Goal: Information Seeking & Learning: Check status

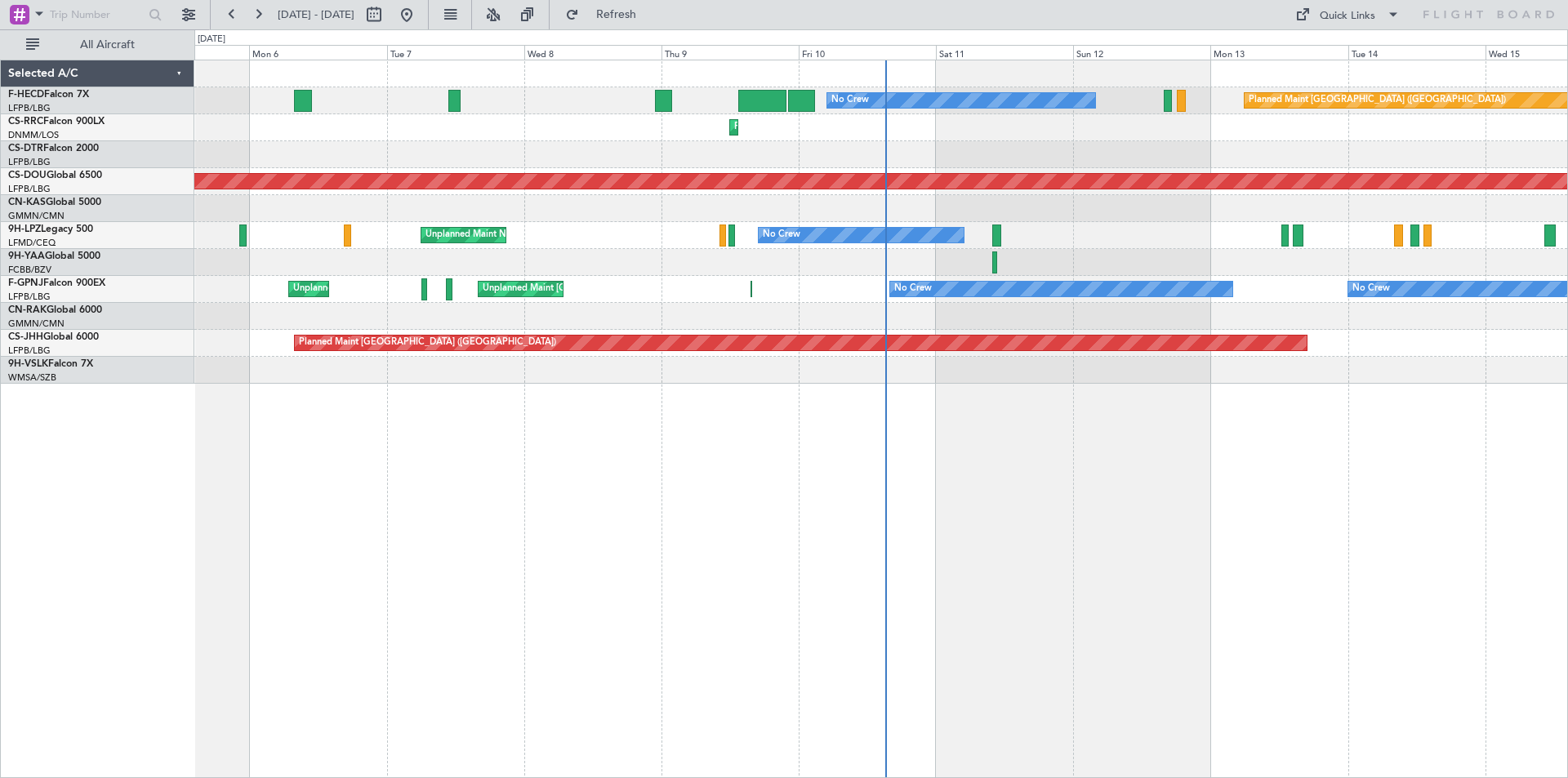
click at [679, 392] on div "Planned Maint [GEOGRAPHIC_DATA] ([GEOGRAPHIC_DATA]) No Crew Planned Maint [GEOG…" at bounding box center [880, 418] width 1373 height 719
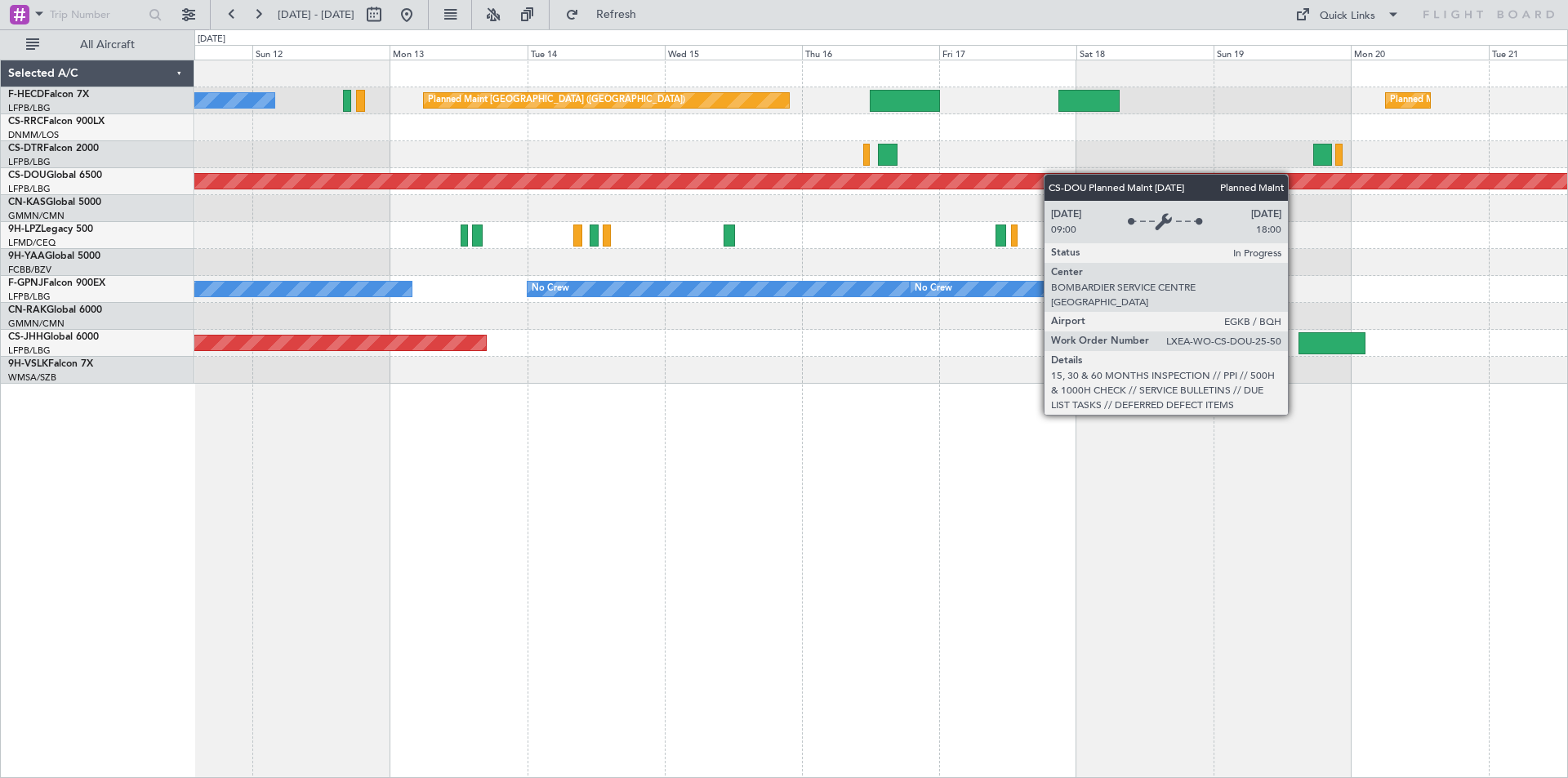
click at [1024, 178] on div "No Crew Planned Maint [GEOGRAPHIC_DATA] ([GEOGRAPHIC_DATA]) Planned Maint [GEOG…" at bounding box center [880, 222] width 1372 height 323
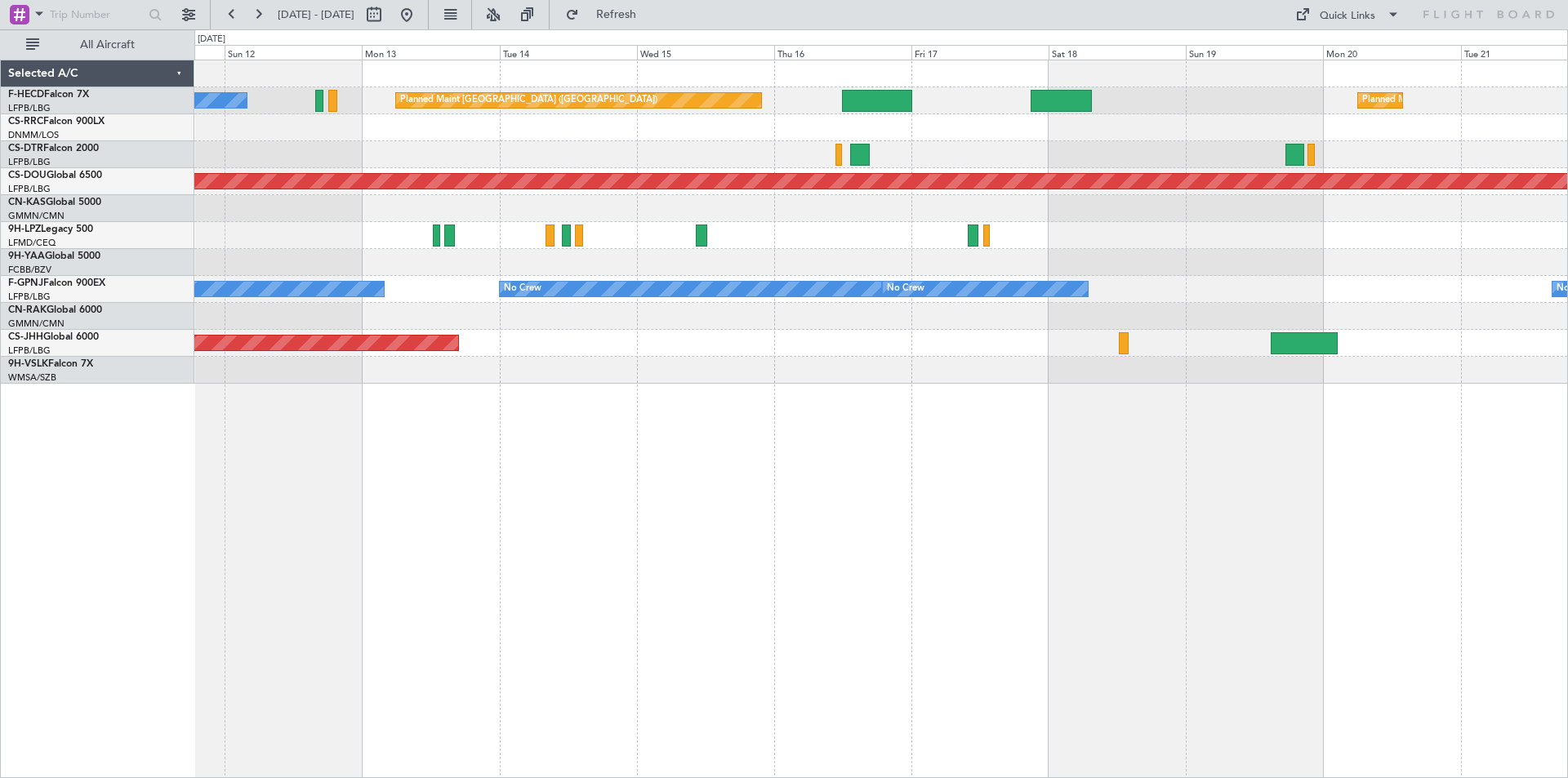
click at [845, 261] on div "No Crew Planned Maint [GEOGRAPHIC_DATA] ([GEOGRAPHIC_DATA]) Planned Maint [GEOG…" at bounding box center [880, 222] width 1372 height 323
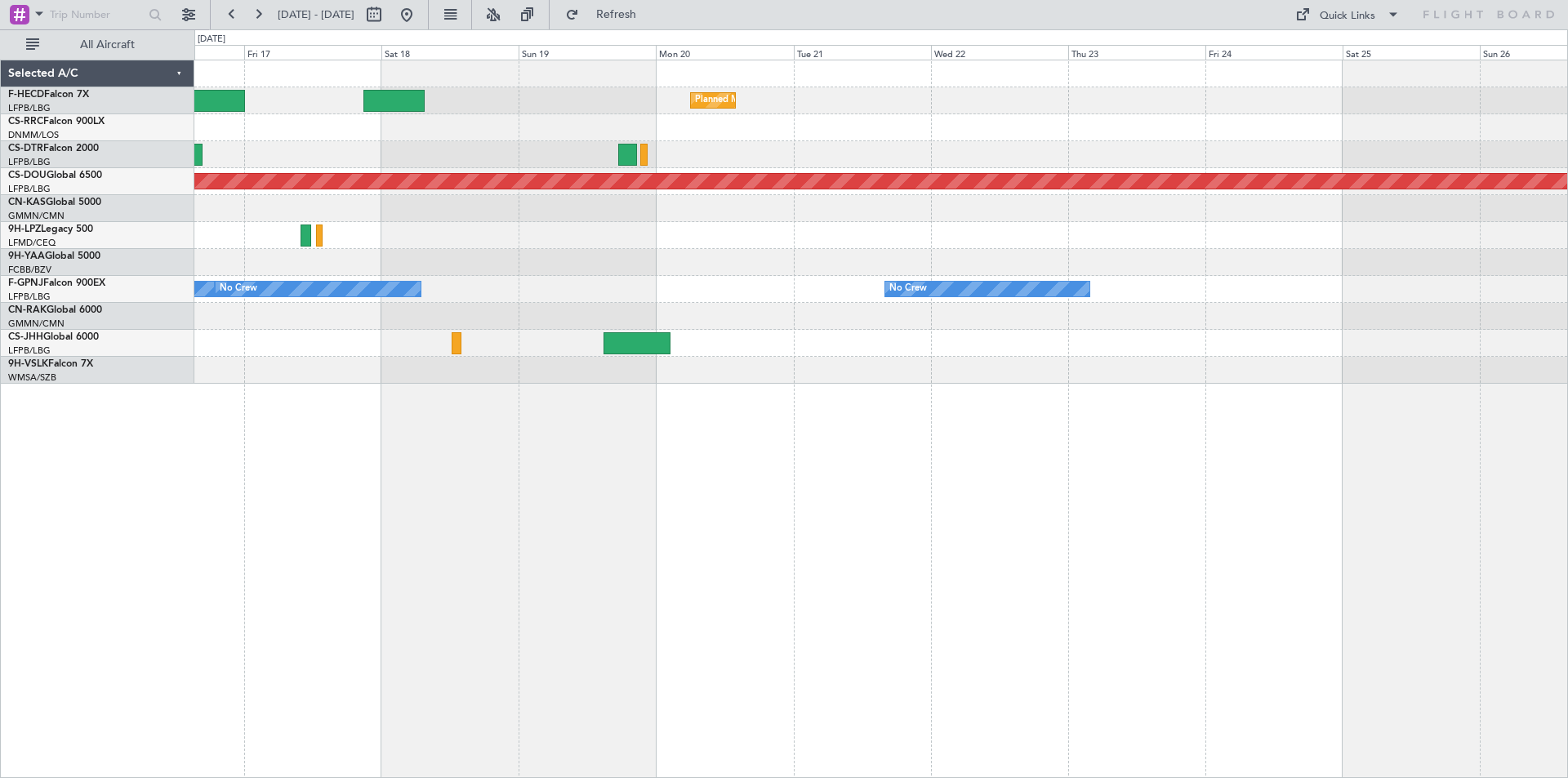
click at [851, 238] on div "Planned Maint [GEOGRAPHIC_DATA] ([GEOGRAPHIC_DATA]) Planned Maint [GEOGRAPHIC_D…" at bounding box center [880, 222] width 1372 height 323
click at [810, 247] on div "Planned Maint [GEOGRAPHIC_DATA] ([GEOGRAPHIC_DATA]) Planned Maint [GEOGRAPHIC_D…" at bounding box center [880, 222] width 1372 height 323
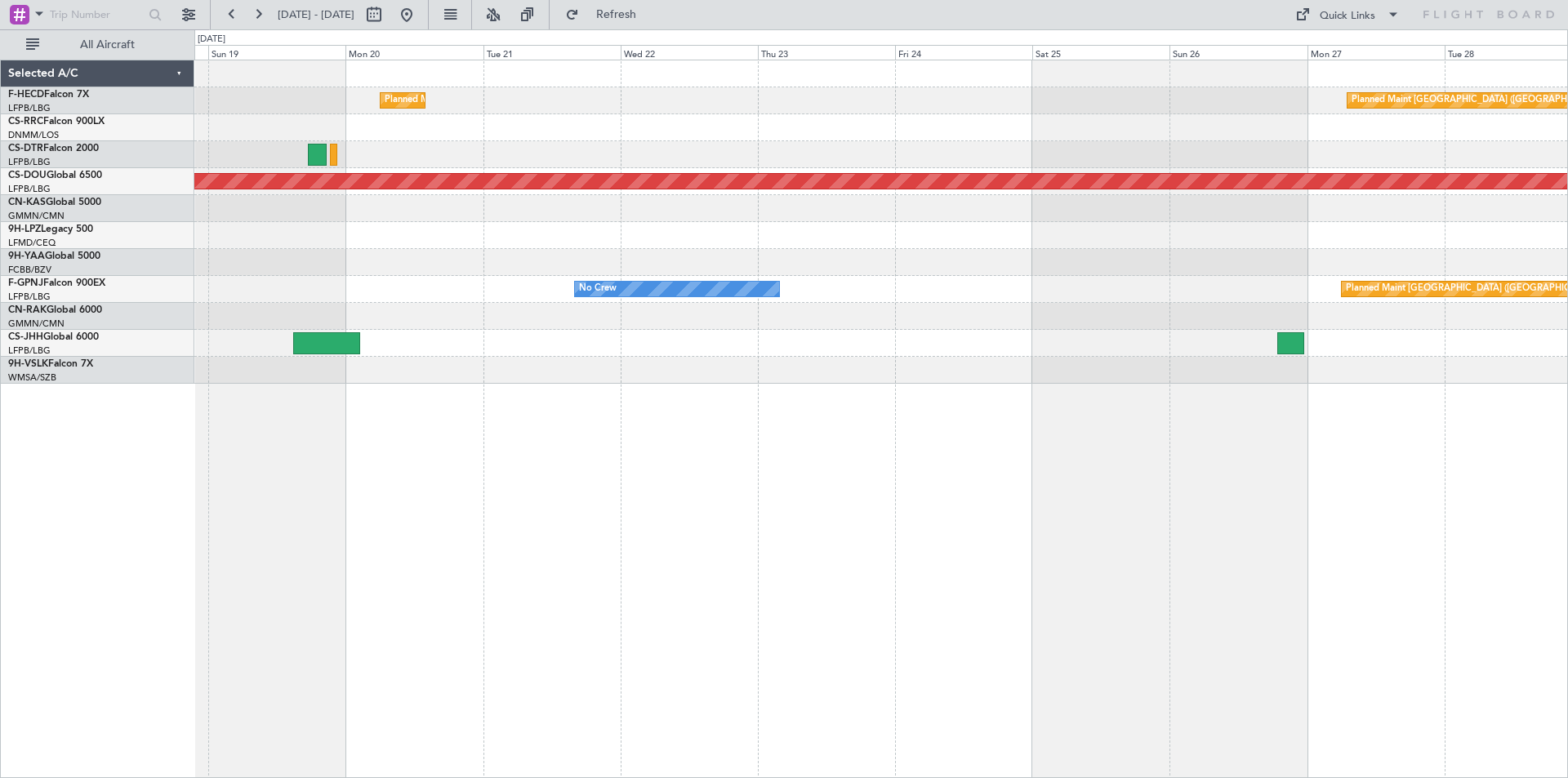
click at [753, 248] on div "Planned Maint [GEOGRAPHIC_DATA] ([GEOGRAPHIC_DATA]) Planned Maint [GEOGRAPHIC_D…" at bounding box center [880, 222] width 1372 height 323
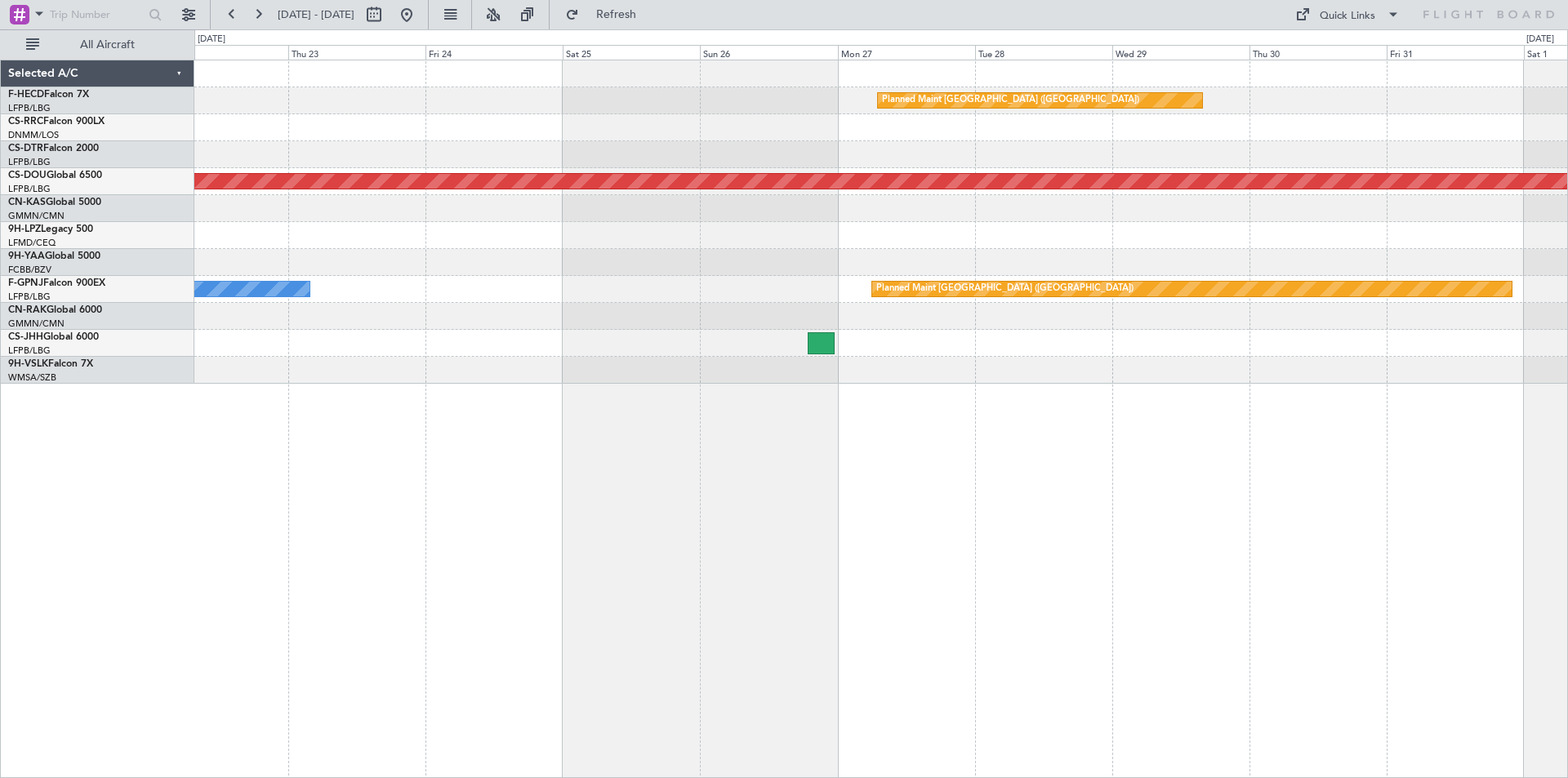
click at [801, 242] on div "Planned Maint [GEOGRAPHIC_DATA] ([GEOGRAPHIC_DATA]) Planned Maint [GEOGRAPHIC_D…" at bounding box center [880, 222] width 1372 height 323
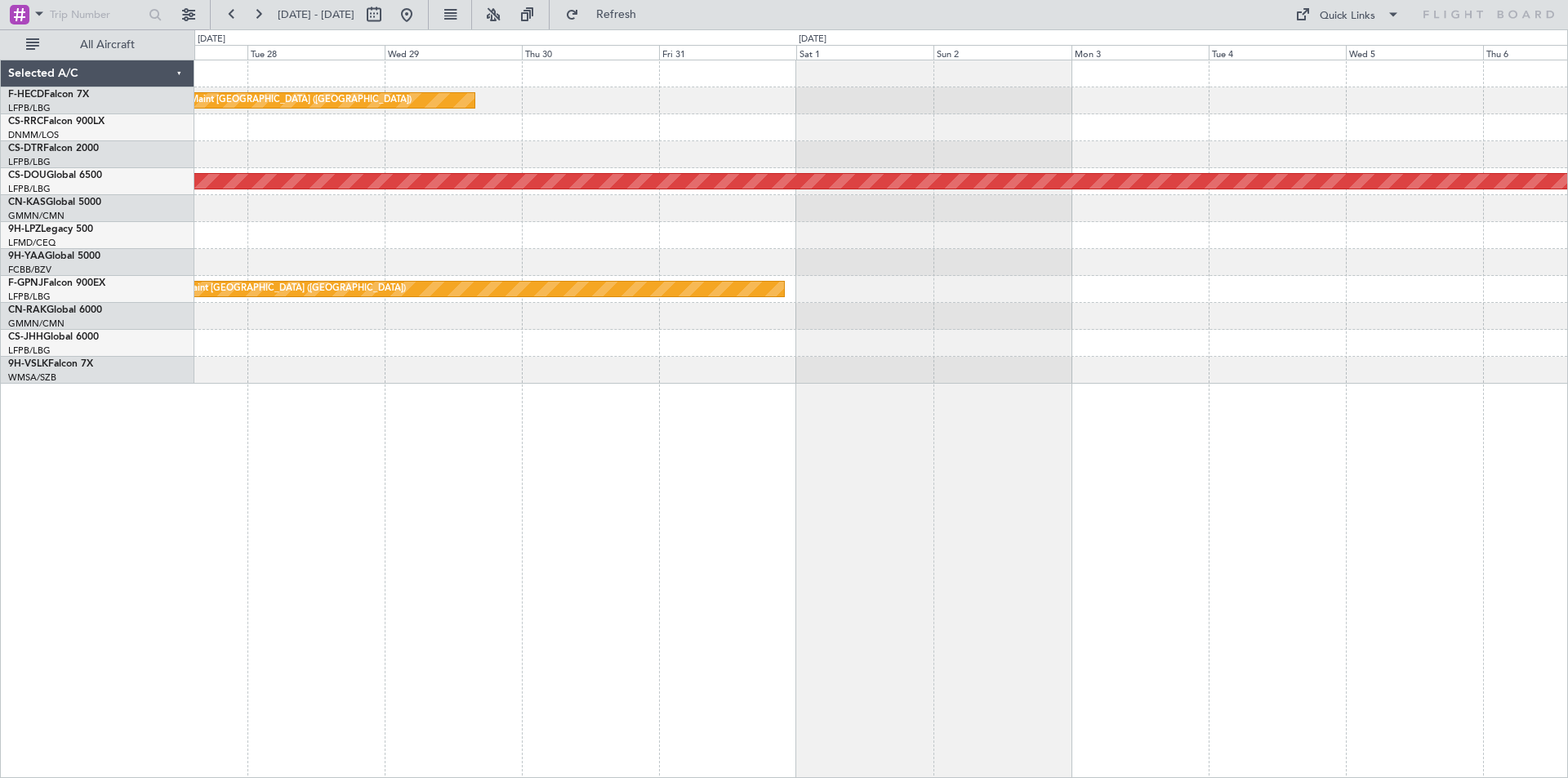
click at [638, 249] on div "Planned Maint [GEOGRAPHIC_DATA] ([GEOGRAPHIC_DATA]) Planned Maint [GEOGRAPHIC_D…" at bounding box center [880, 222] width 1372 height 323
click at [621, 257] on div "Planned Maint [GEOGRAPHIC_DATA] ([GEOGRAPHIC_DATA]) Planned Maint [GEOGRAPHIC_D…" at bounding box center [880, 222] width 1372 height 323
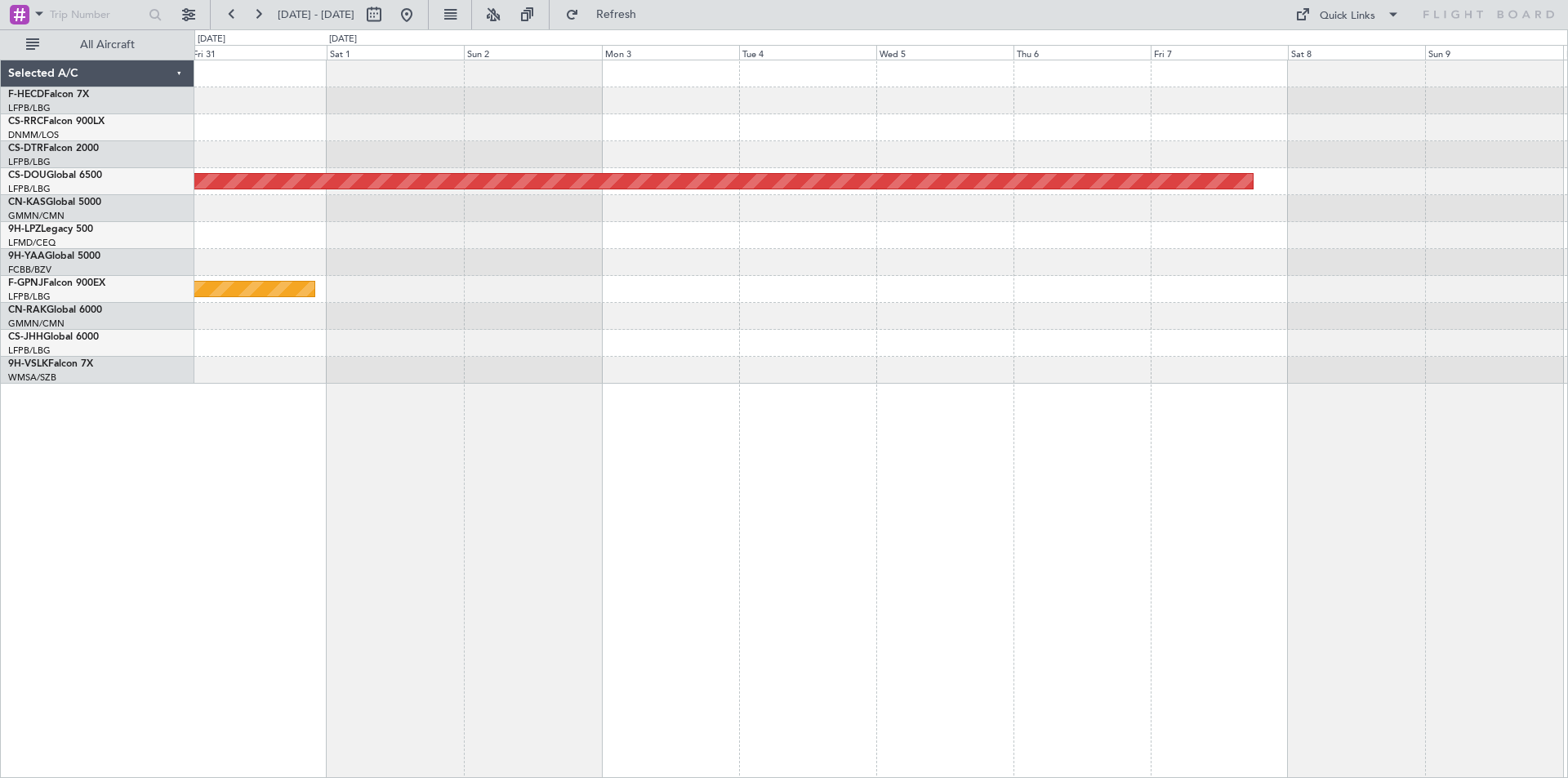
click at [783, 262] on div "Planned Maint [GEOGRAPHIC_DATA] ([GEOGRAPHIC_DATA]) Planned Maint [GEOGRAPHIC_D…" at bounding box center [880, 222] width 1372 height 323
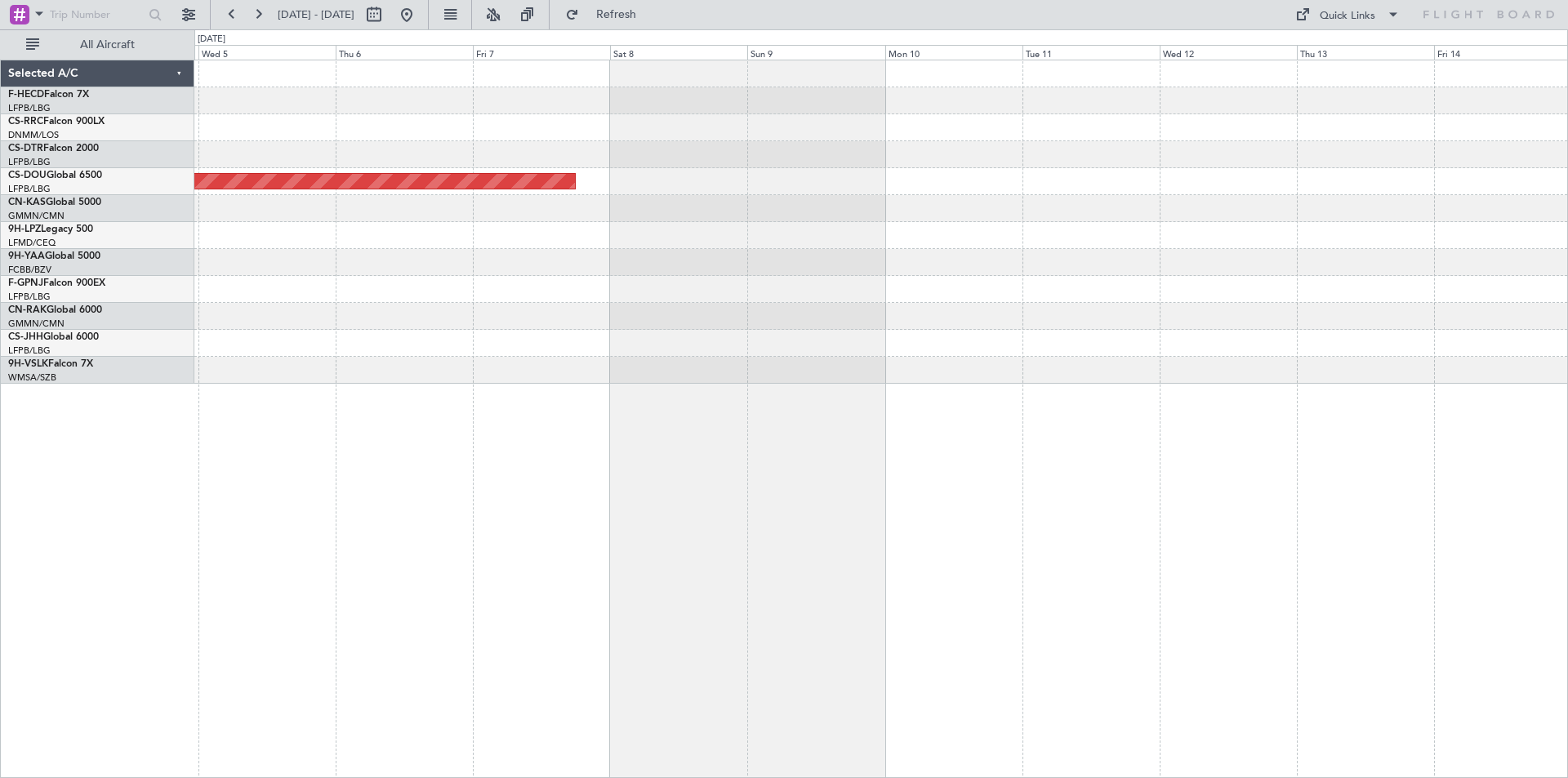
click at [706, 296] on div "Planned Maint London ([GEOGRAPHIC_DATA])" at bounding box center [880, 222] width 1372 height 323
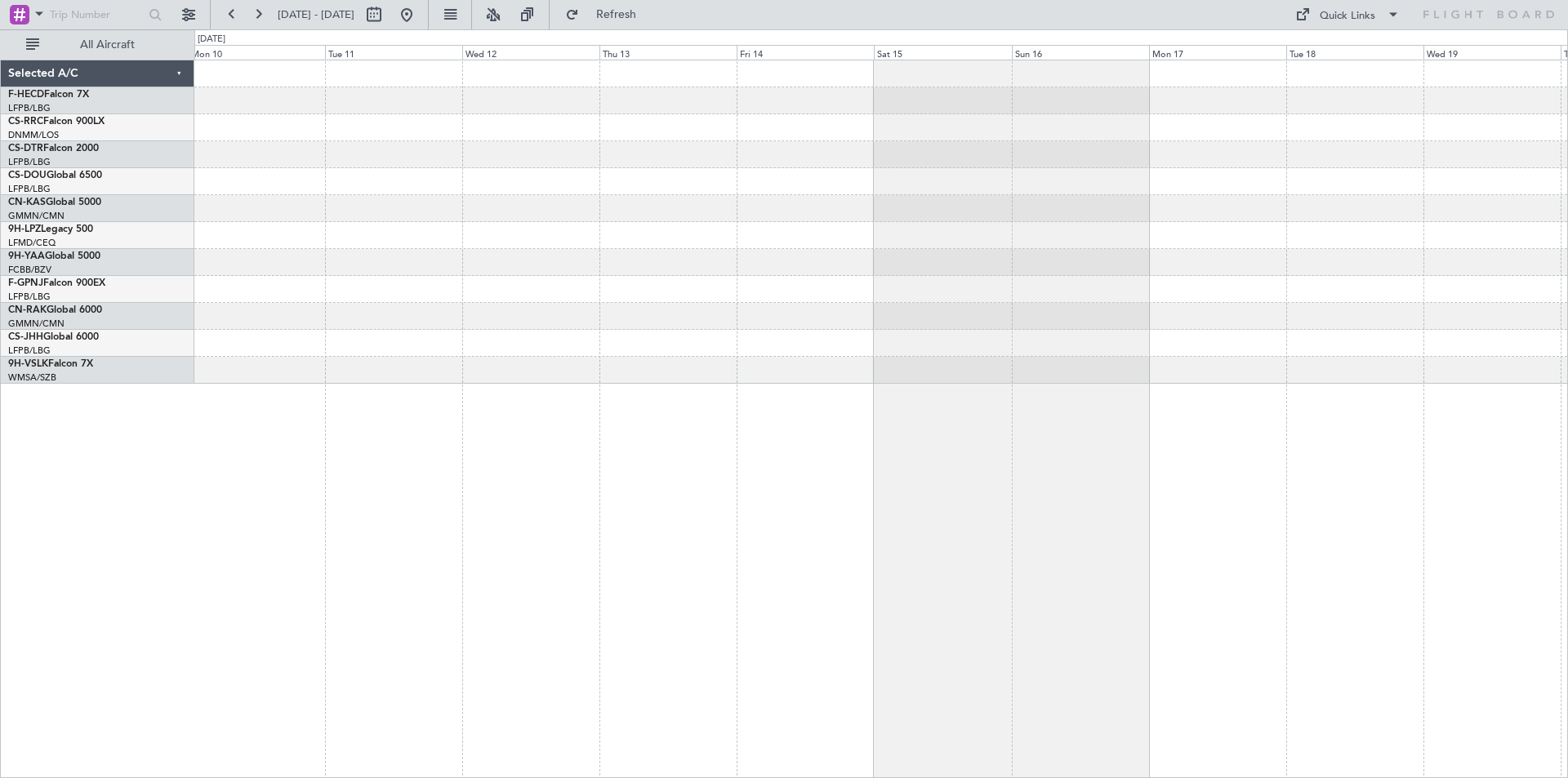
click at [510, 317] on div "Planned Maint London ([GEOGRAPHIC_DATA])" at bounding box center [880, 222] width 1372 height 323
click at [1567, 346] on html "[DATE] - [DATE] Refreshing... Quick Links All Aircraft Planned Maint [GEOGRAPHI…" at bounding box center [784, 389] width 1568 height 778
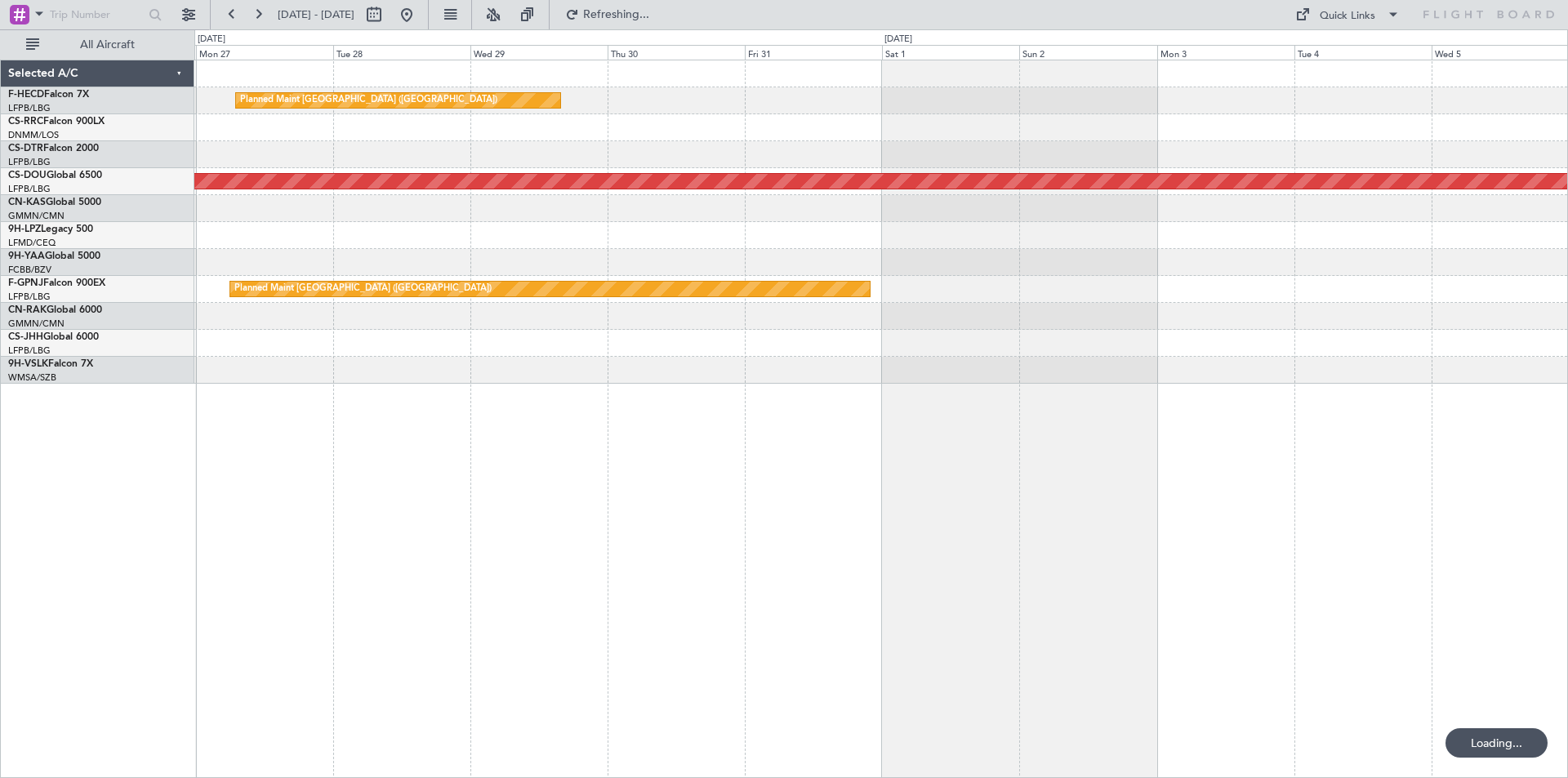
click at [1364, 274] on div "Planned Maint [GEOGRAPHIC_DATA] ([GEOGRAPHIC_DATA]) Planned Maint [GEOGRAPHIC_D…" at bounding box center [880, 222] width 1372 height 323
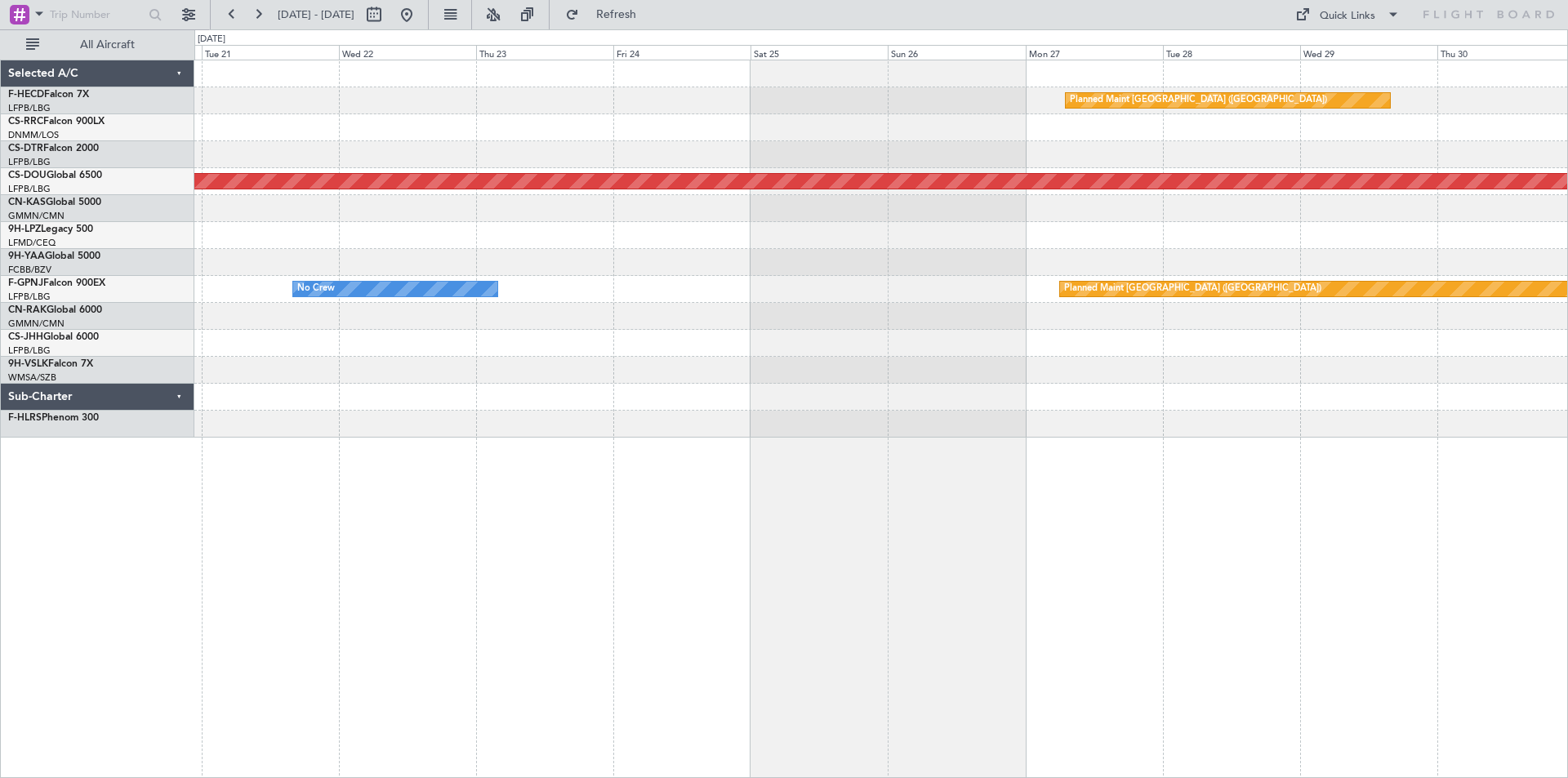
click at [1250, 279] on div "Planned Maint [GEOGRAPHIC_DATA] ([GEOGRAPHIC_DATA]) Planned Maint [GEOGRAPHIC_D…" at bounding box center [880, 248] width 1372 height 377
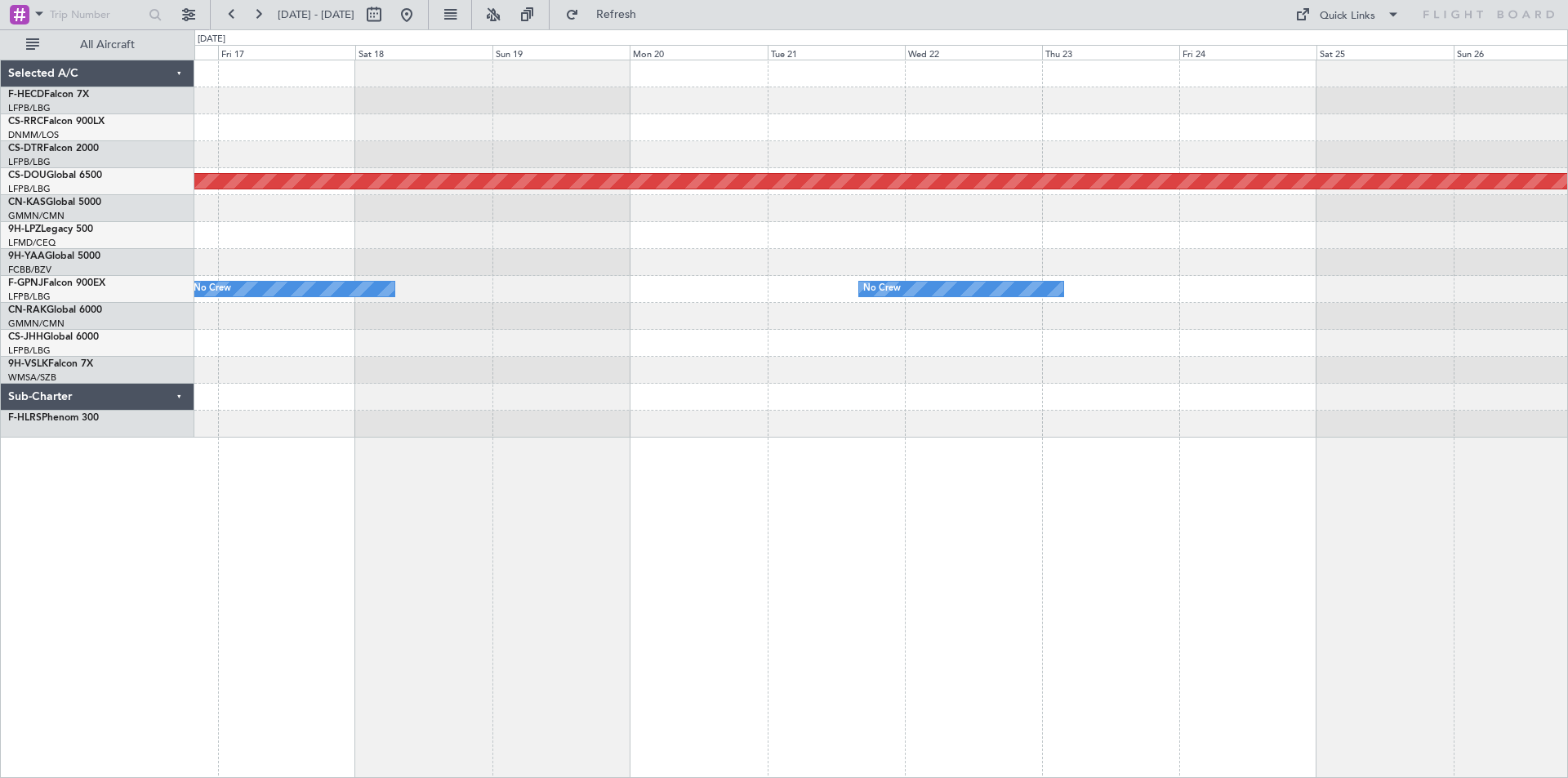
click at [1319, 288] on div "Planned Maint [GEOGRAPHIC_DATA] ([GEOGRAPHIC_DATA]) Planned Maint [GEOGRAPHIC_D…" at bounding box center [880, 248] width 1372 height 377
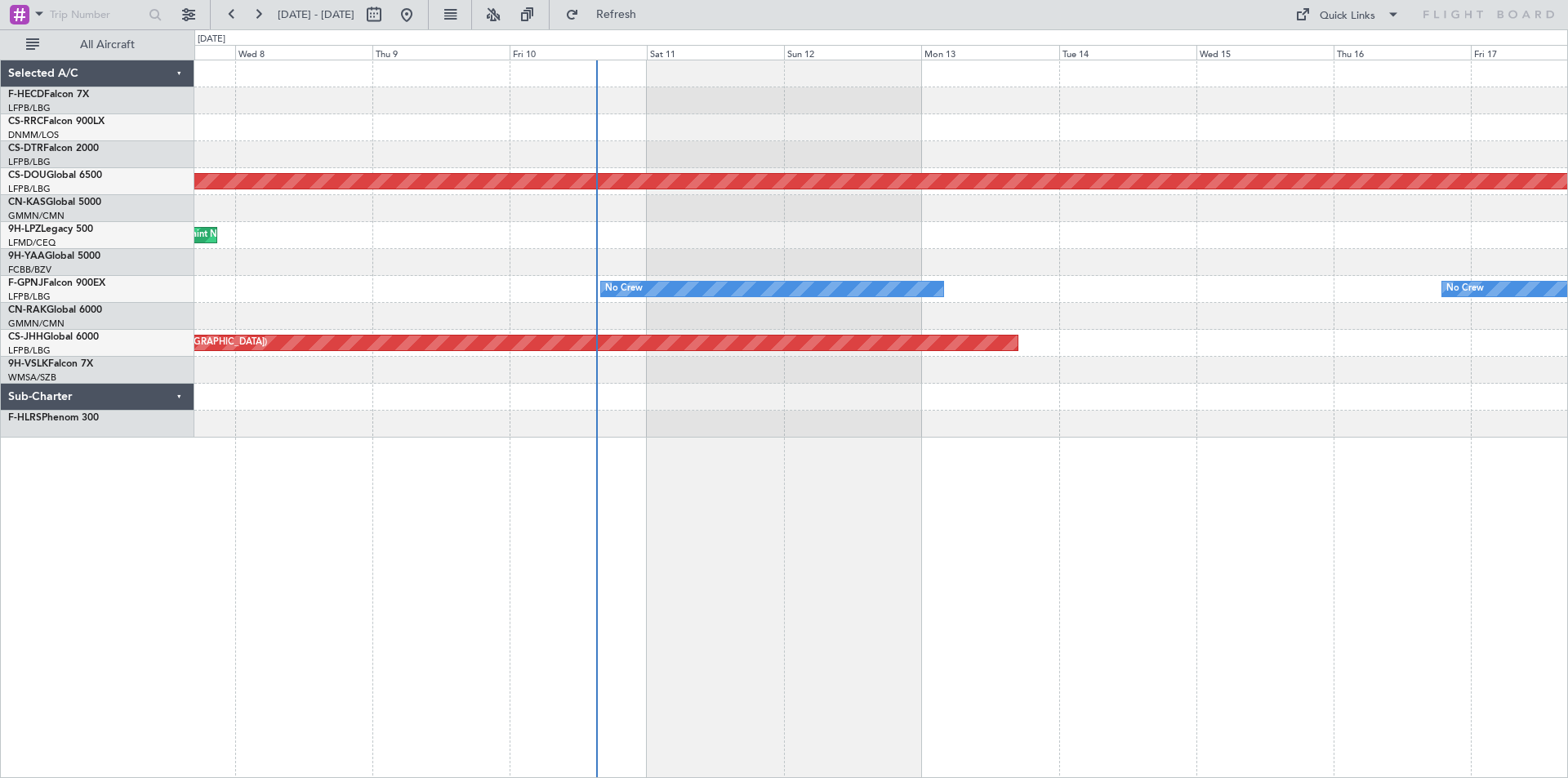
click at [1221, 271] on div "Planned Maint London ([GEOGRAPHIC_DATA]) [GEOGRAPHIC_DATA] ([GEOGRAPHIC_DATA]) …" at bounding box center [880, 248] width 1372 height 377
click at [1038, 271] on div at bounding box center [880, 263] width 1372 height 27
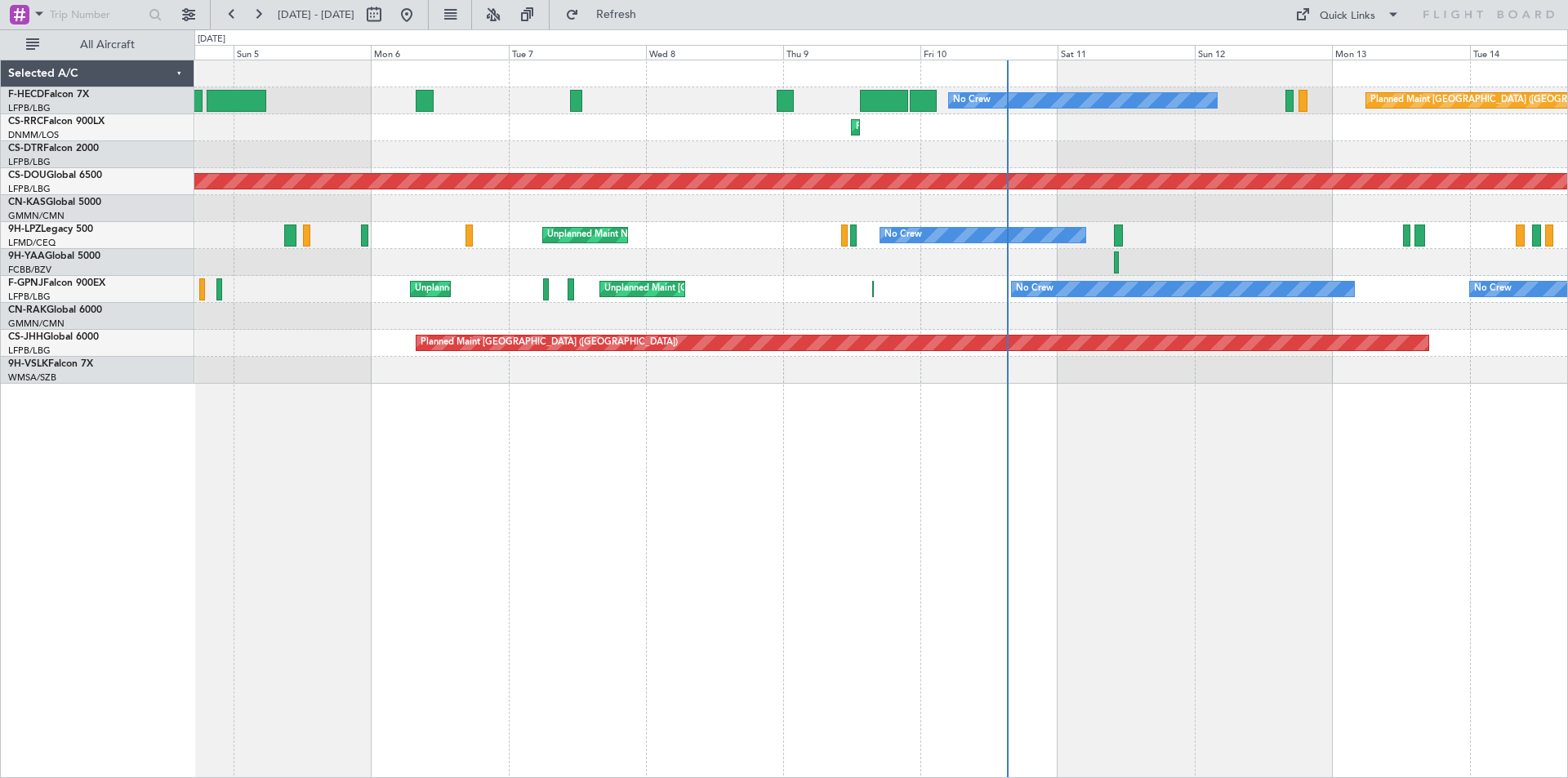
click at [747, 481] on div "Planned Maint [GEOGRAPHIC_DATA] ([GEOGRAPHIC_DATA]) No Crew Planned Maint [GEOG…" at bounding box center [880, 418] width 1373 height 719
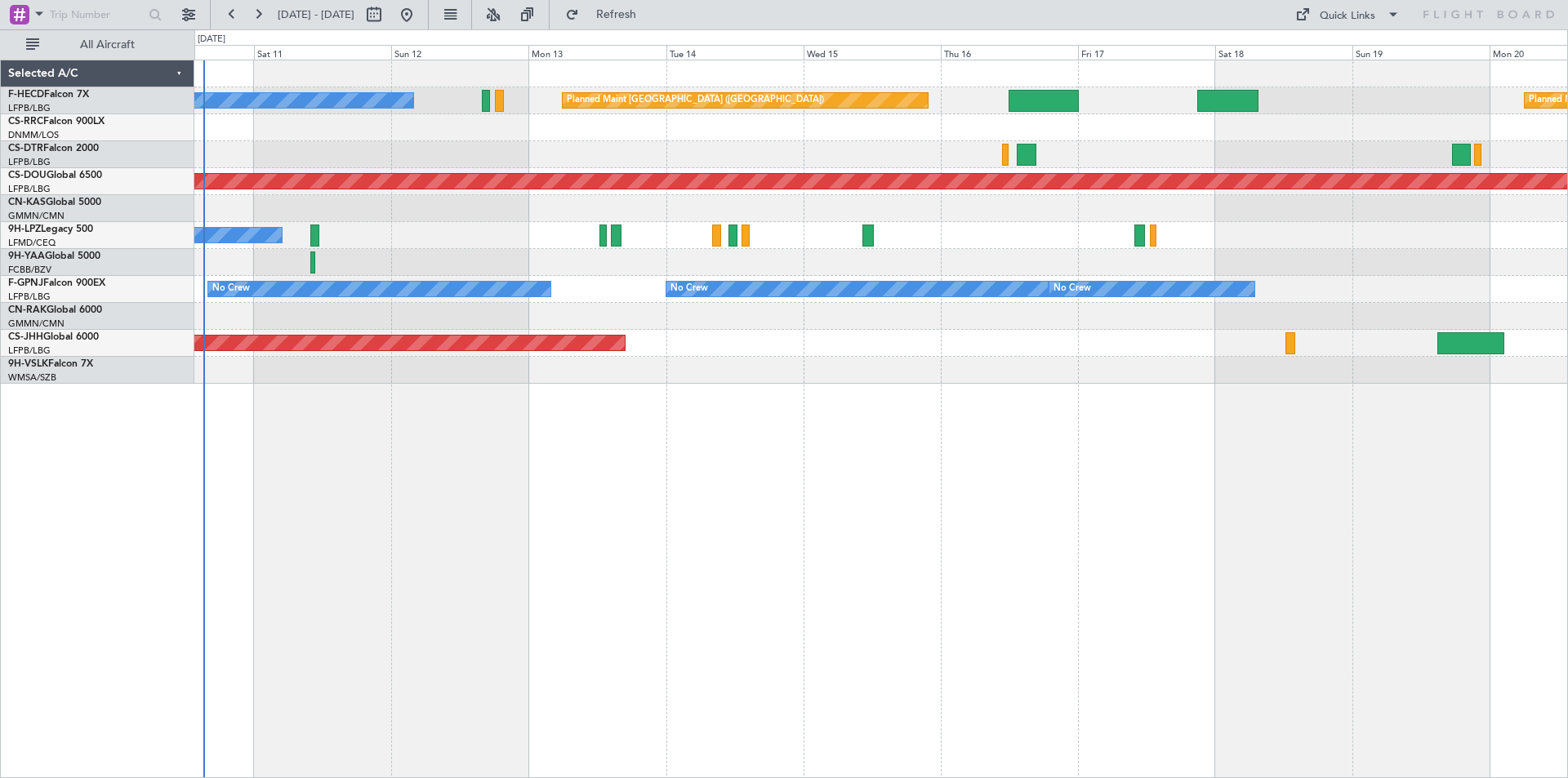
click at [775, 461] on div "No Crew Planned Maint [GEOGRAPHIC_DATA] ([GEOGRAPHIC_DATA]) Planned Maint [GEOG…" at bounding box center [880, 418] width 1373 height 719
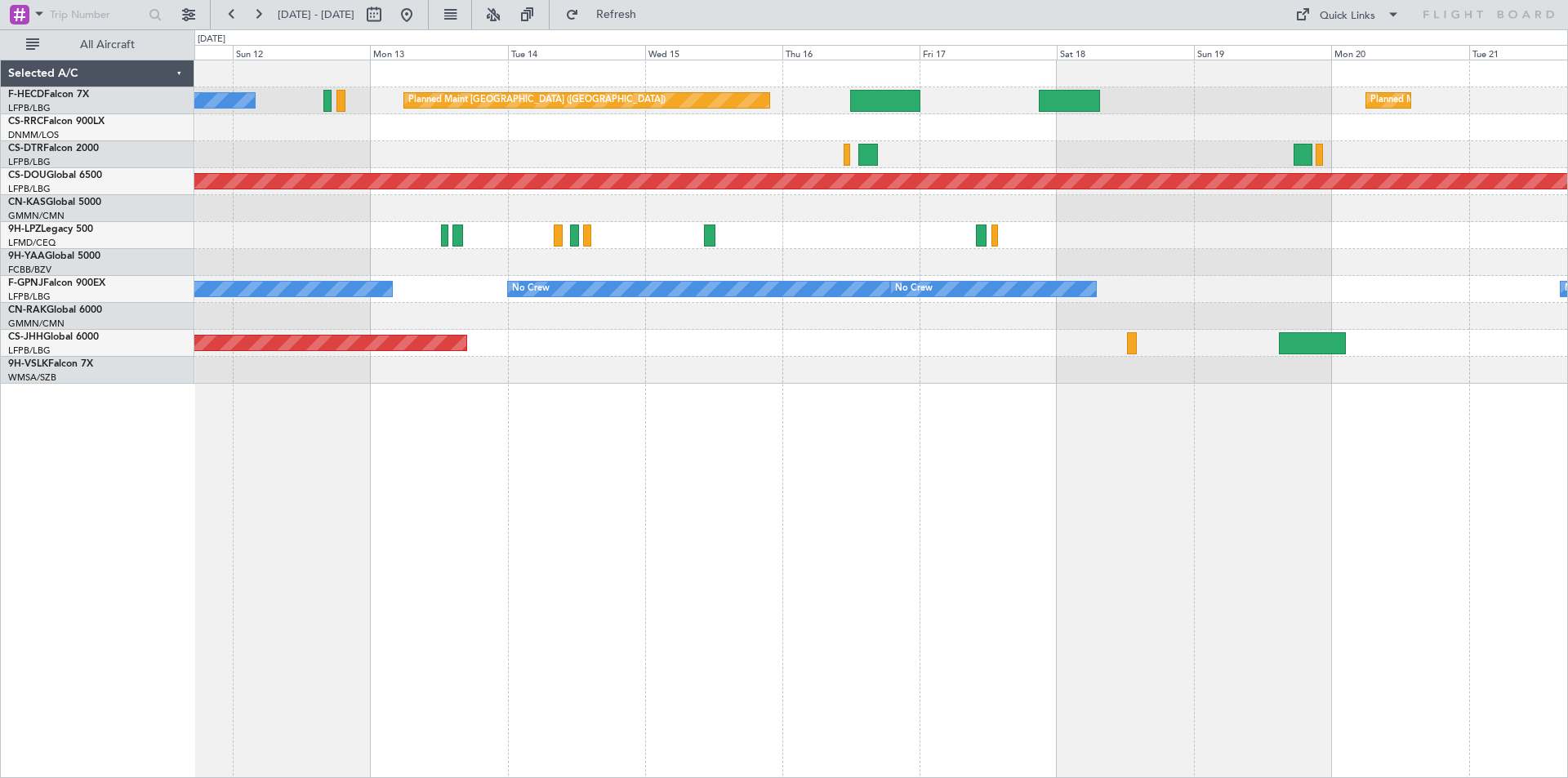
click at [632, 171] on div "No Crew Planned Maint [GEOGRAPHIC_DATA] ([GEOGRAPHIC_DATA]) Planned Maint [GEOG…" at bounding box center [880, 222] width 1372 height 323
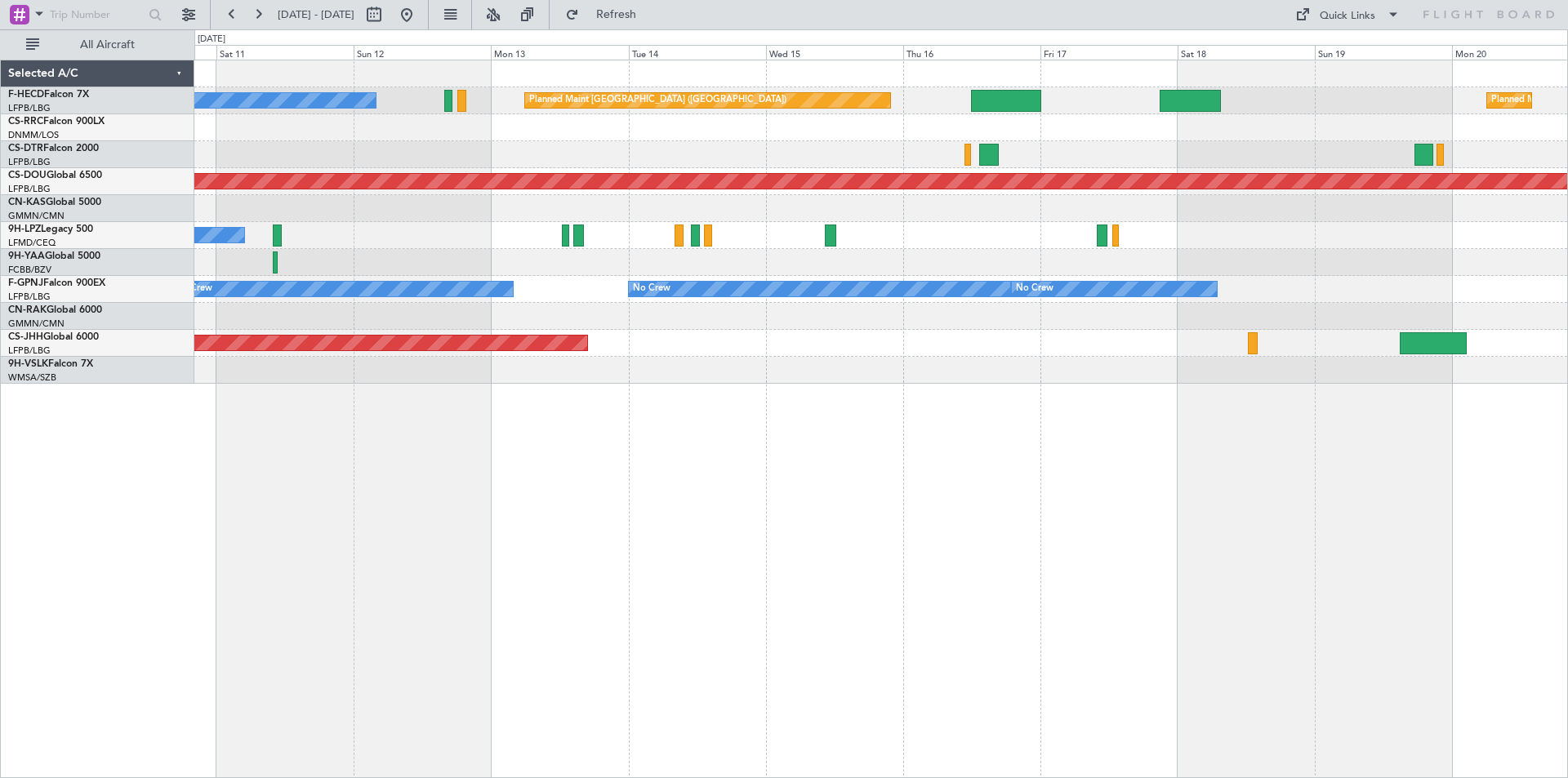
click at [612, 134] on div "Planned Maint Lagos ([PERSON_NAME])" at bounding box center [880, 128] width 1372 height 27
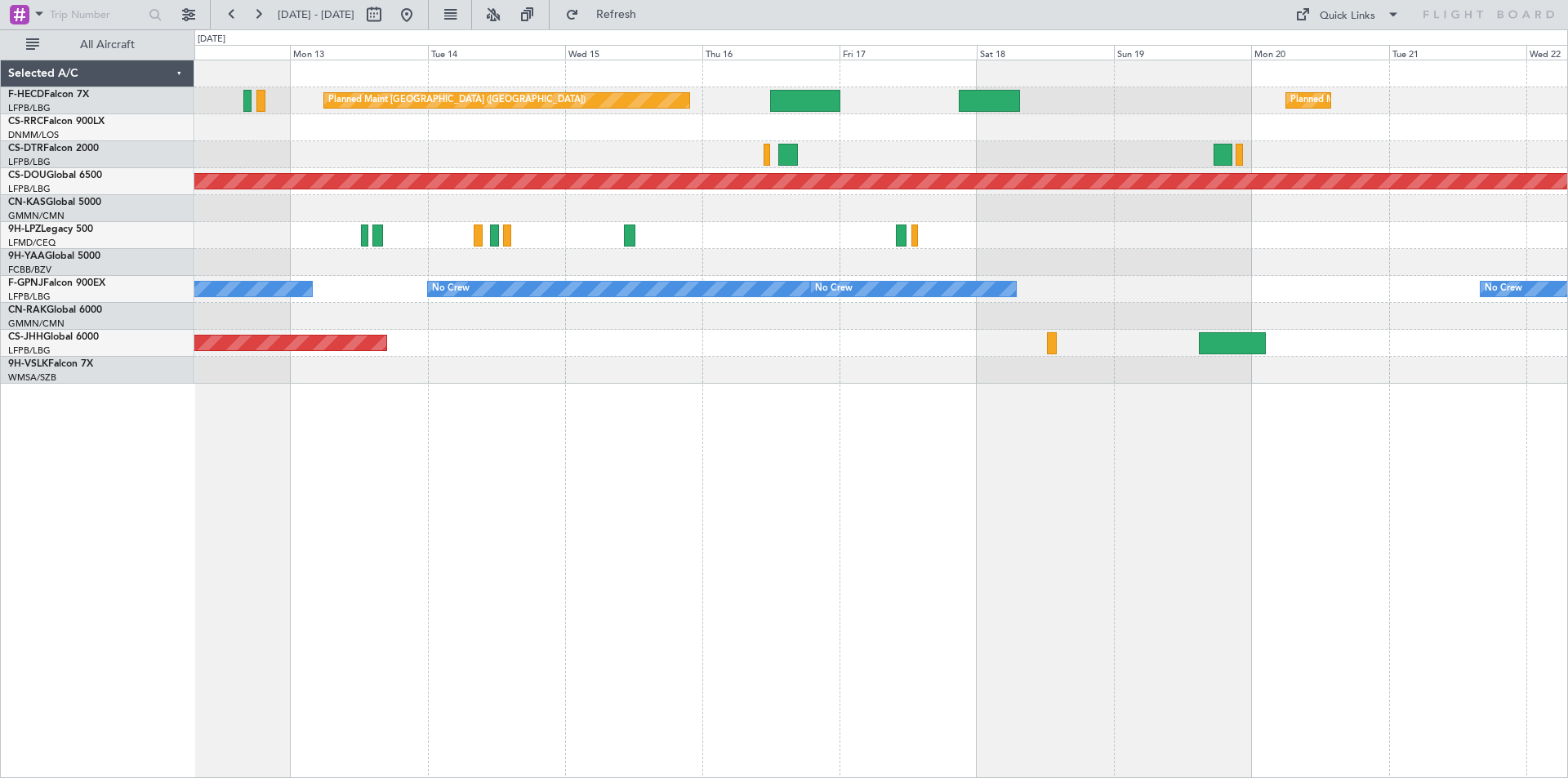
click at [489, 149] on div at bounding box center [880, 155] width 1372 height 27
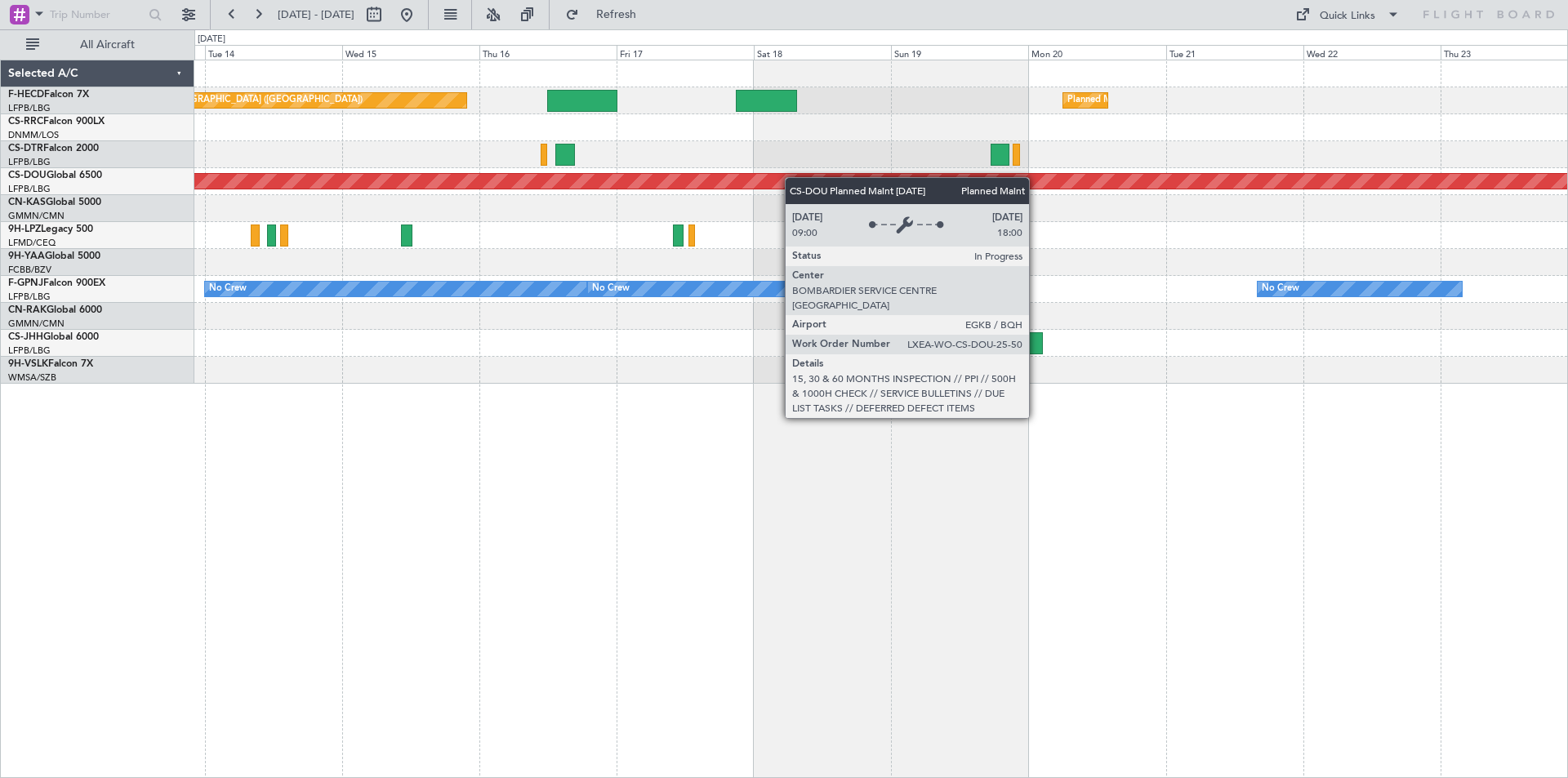
click at [571, 186] on div "Planned Maint [GEOGRAPHIC_DATA] ([GEOGRAPHIC_DATA]) Planned Maint [GEOGRAPHIC_D…" at bounding box center [880, 222] width 1372 height 323
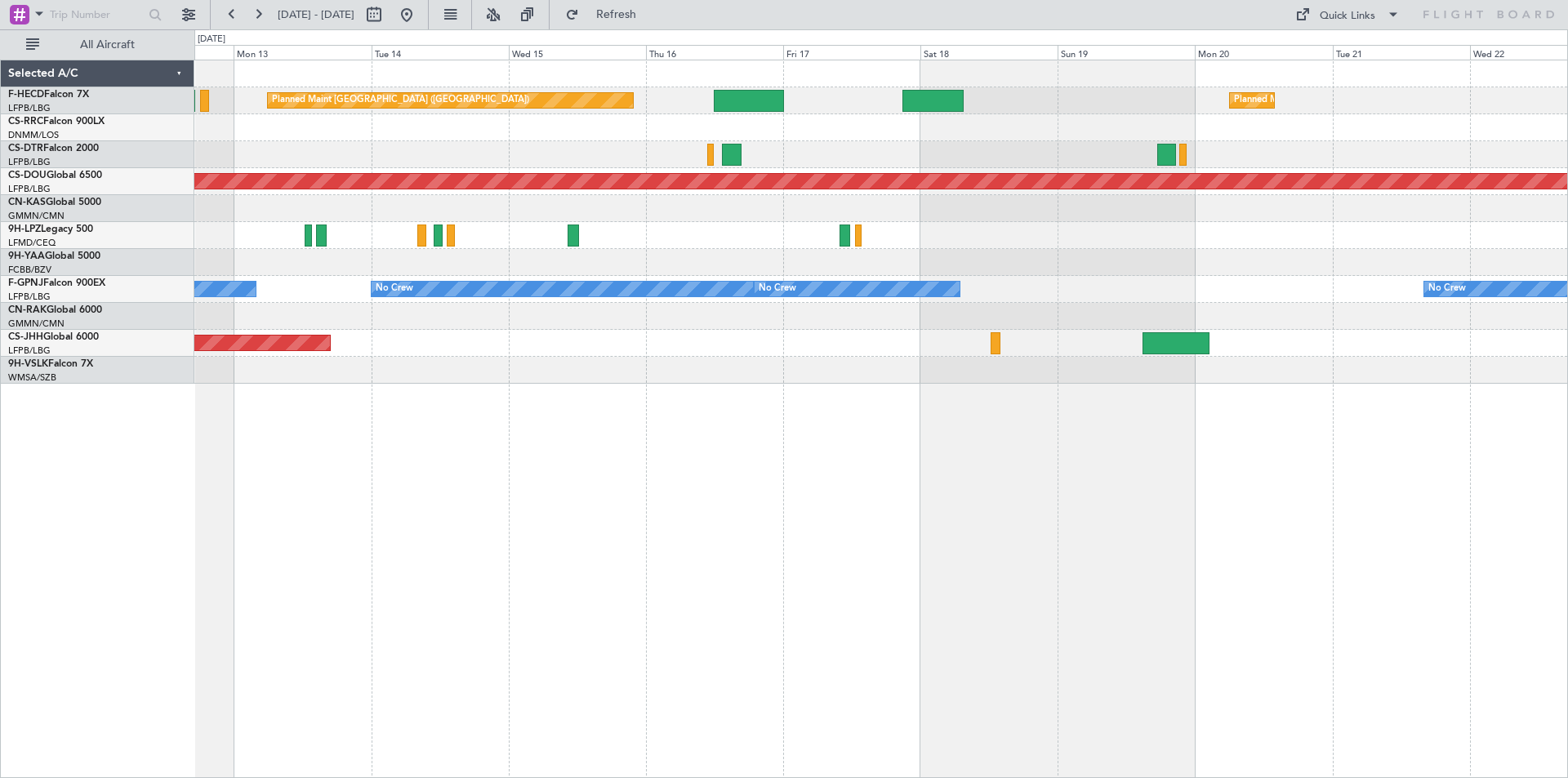
click at [692, 166] on div "Planned Maint [GEOGRAPHIC_DATA] ([GEOGRAPHIC_DATA]) Planned Maint [GEOGRAPHIC_D…" at bounding box center [880, 222] width 1372 height 323
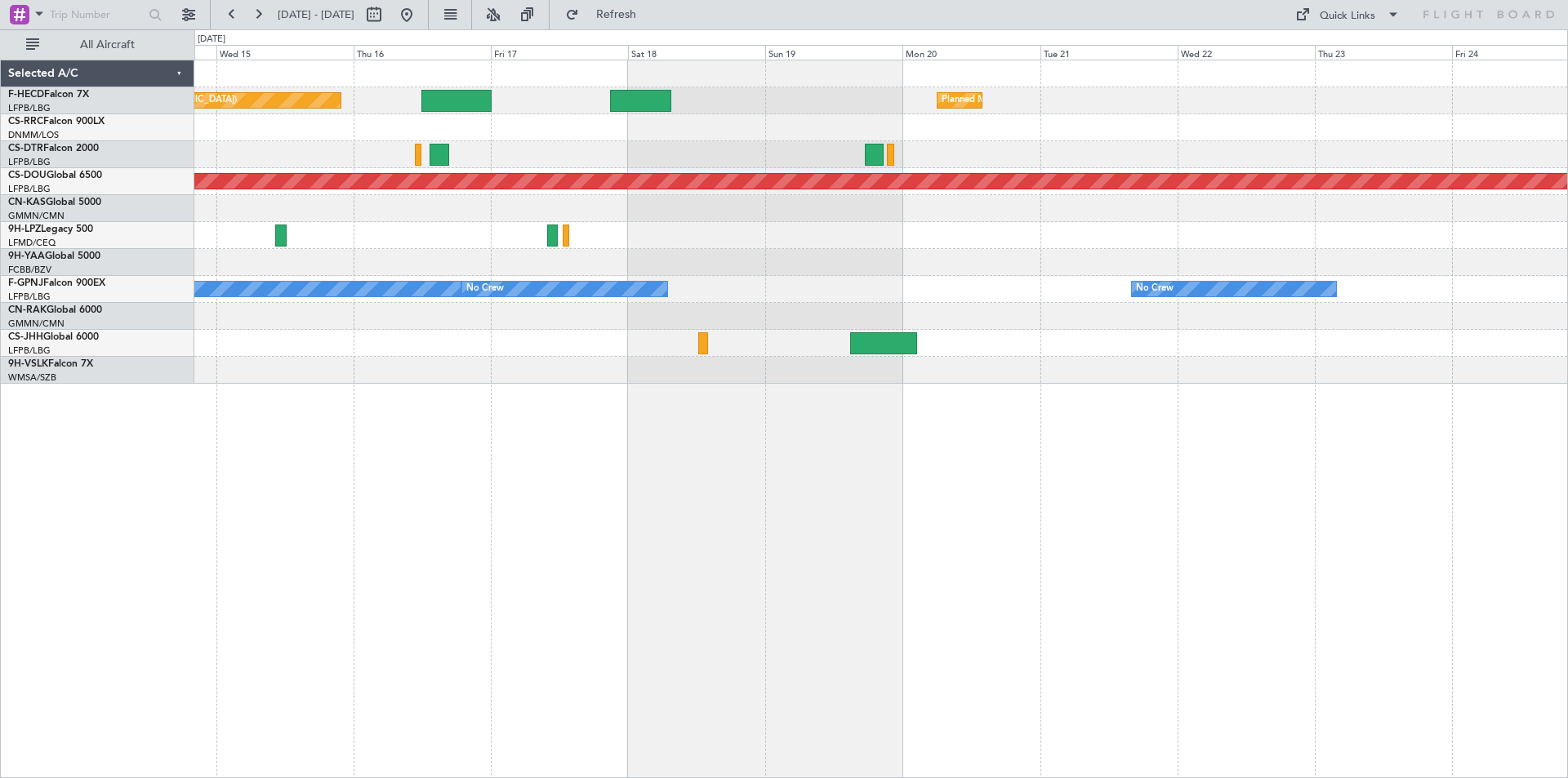
click at [1011, 115] on div "Planned Maint [GEOGRAPHIC_DATA] ([GEOGRAPHIC_DATA]) Planned Maint [GEOGRAPHIC_D…" at bounding box center [880, 222] width 1372 height 323
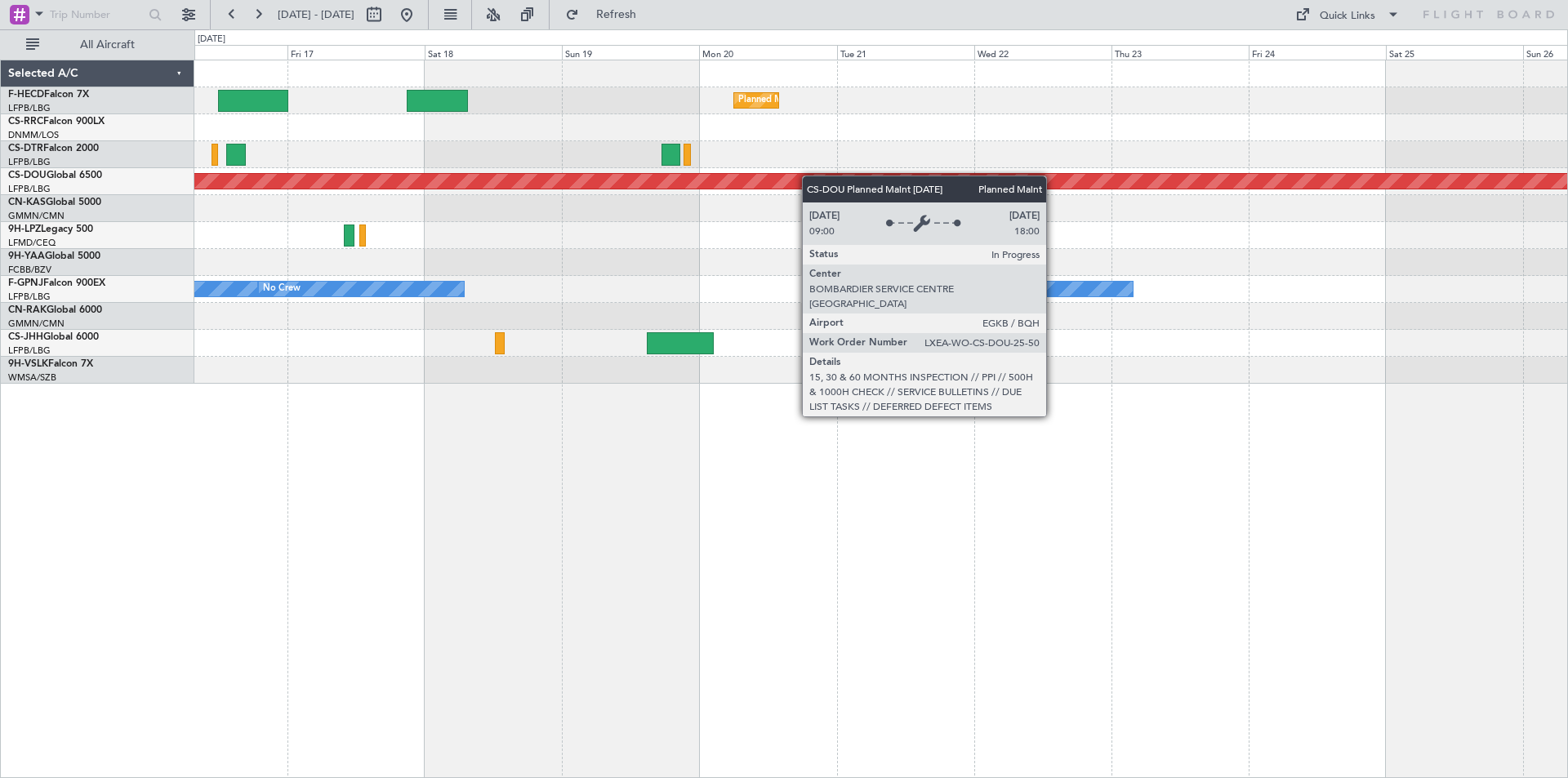
click at [747, 192] on div "Planned Maint [GEOGRAPHIC_DATA] ([GEOGRAPHIC_DATA]) Planned Maint [GEOGRAPHIC_D…" at bounding box center [880, 222] width 1372 height 323
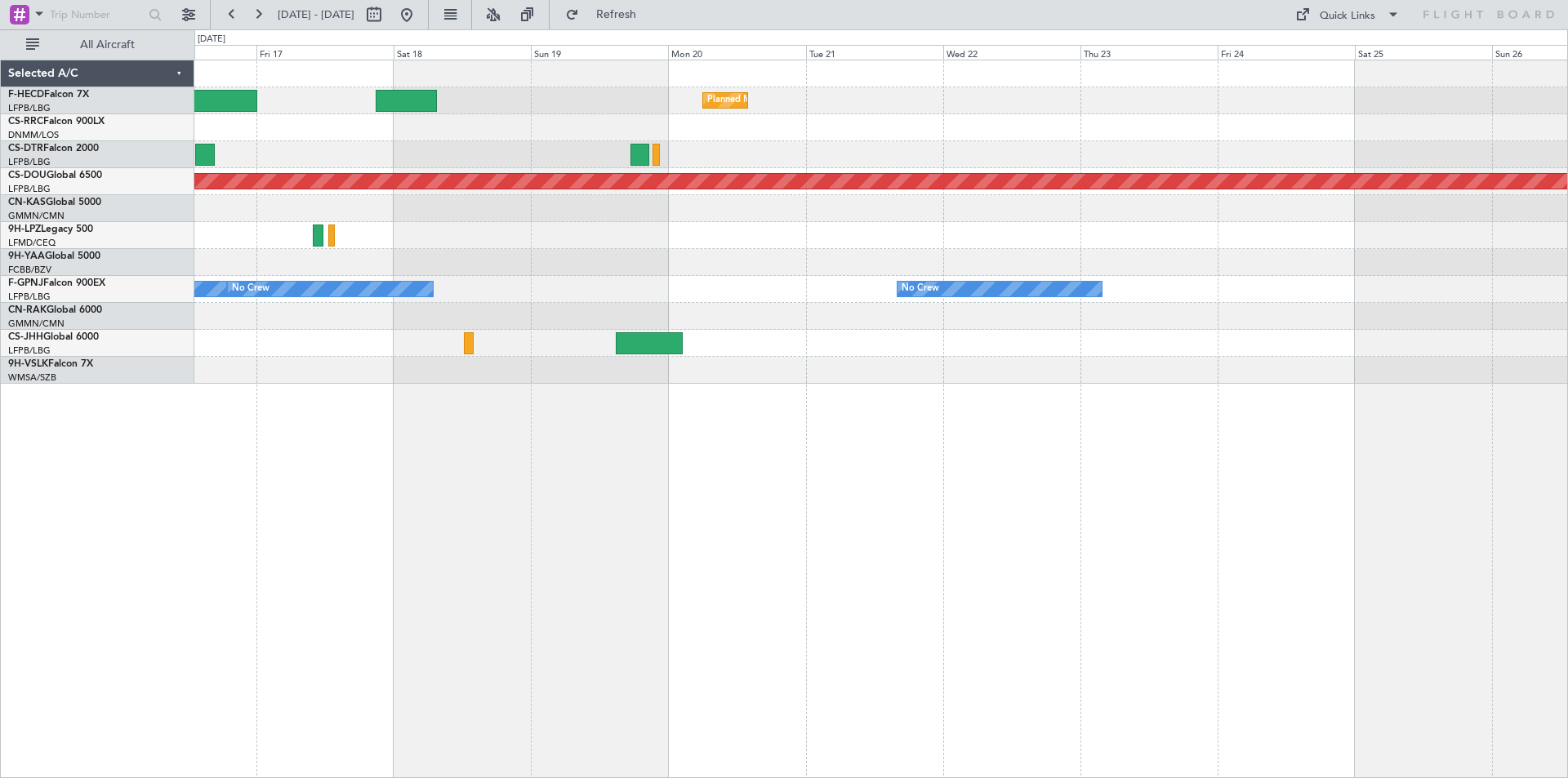
click at [981, 197] on div "Planned Maint [GEOGRAPHIC_DATA] ([GEOGRAPHIC_DATA]) Planned Maint [GEOGRAPHIC_D…" at bounding box center [880, 222] width 1372 height 323
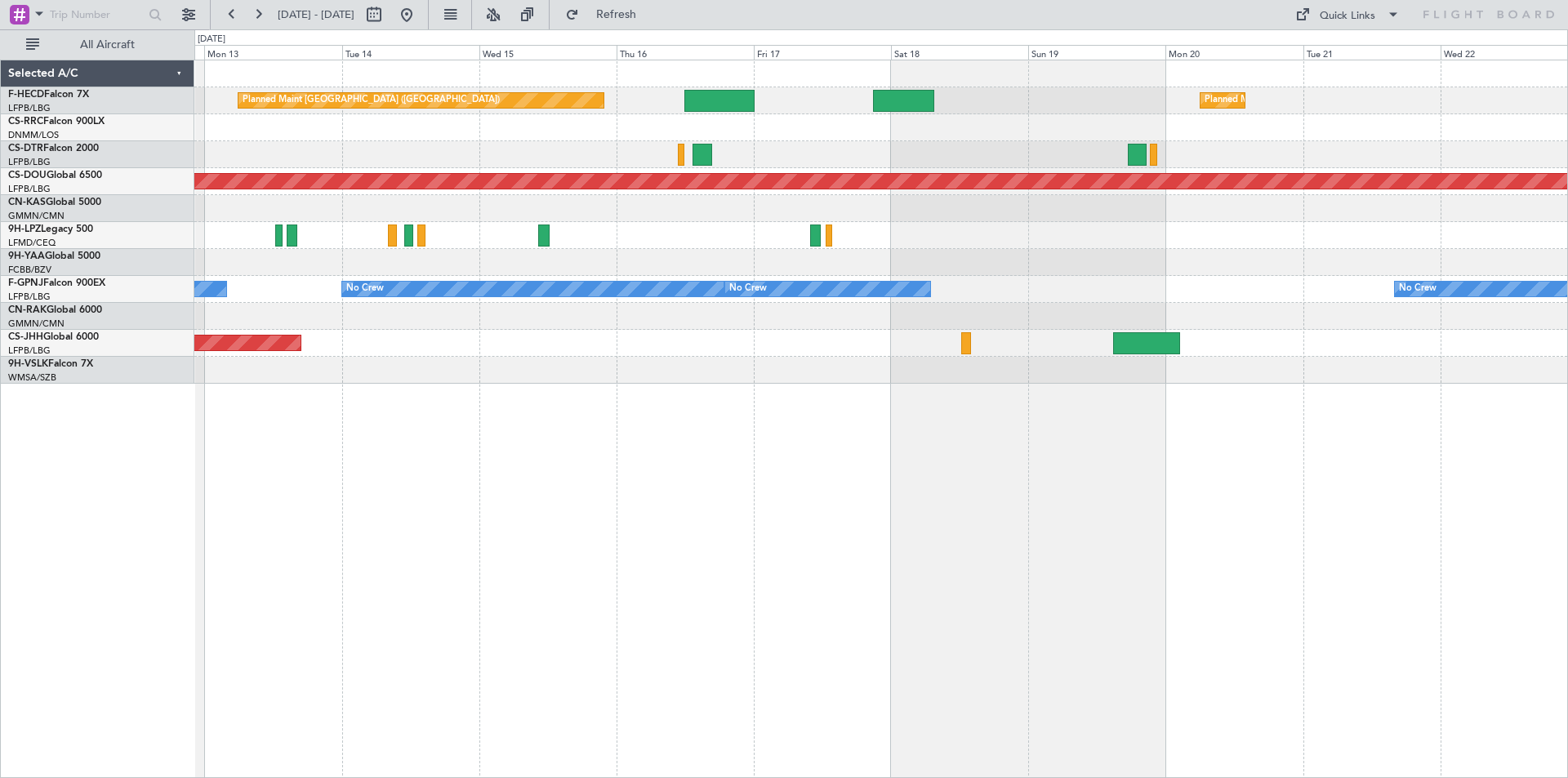
click at [866, 273] on div "Planned Maint [GEOGRAPHIC_DATA] ([GEOGRAPHIC_DATA]) Planned Maint [GEOGRAPHIC_D…" at bounding box center [880, 222] width 1372 height 323
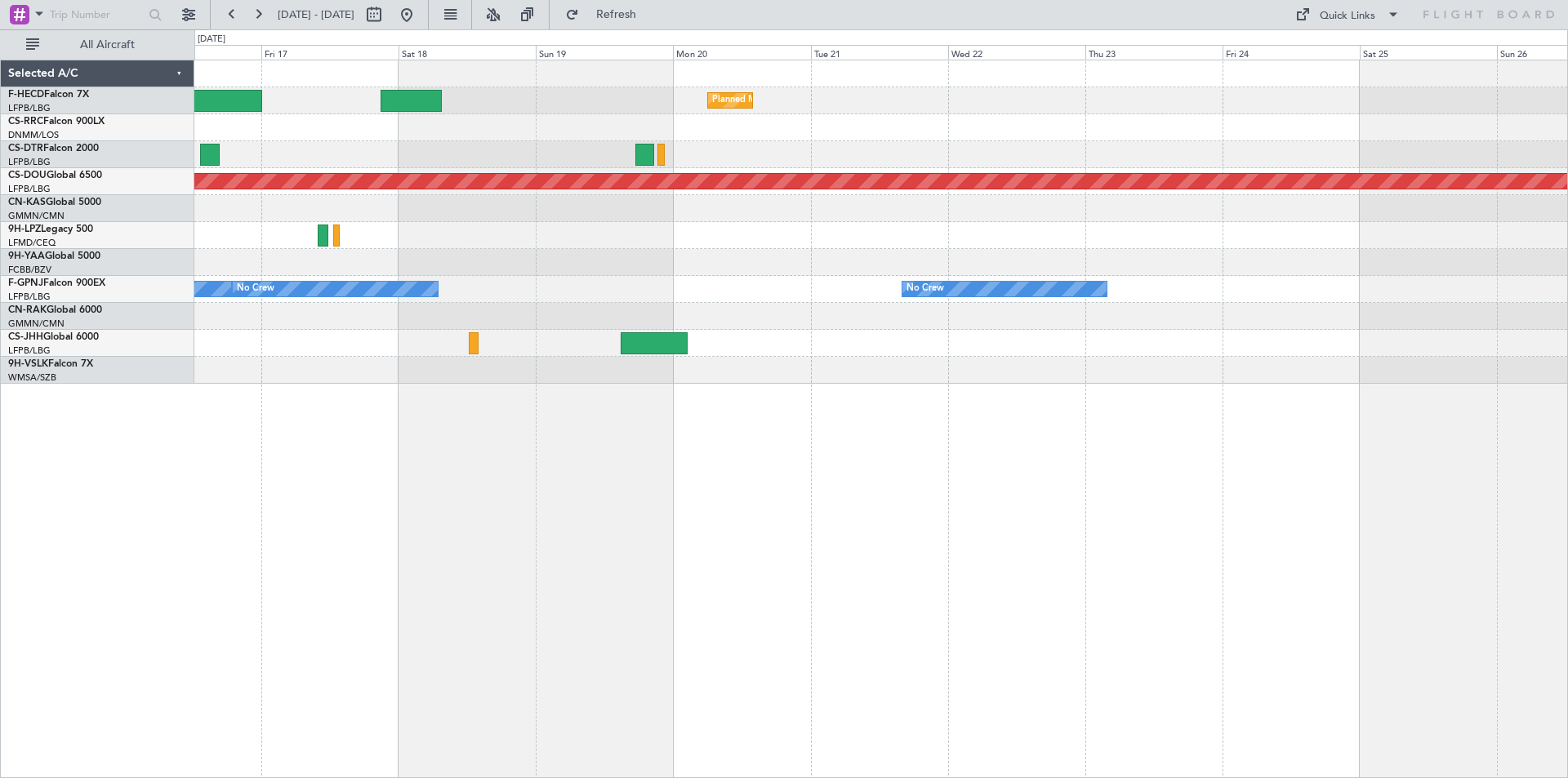
click at [898, 238] on div "Planned Maint [GEOGRAPHIC_DATA] ([GEOGRAPHIC_DATA]) Planned Maint [GEOGRAPHIC_D…" at bounding box center [880, 222] width 1372 height 323
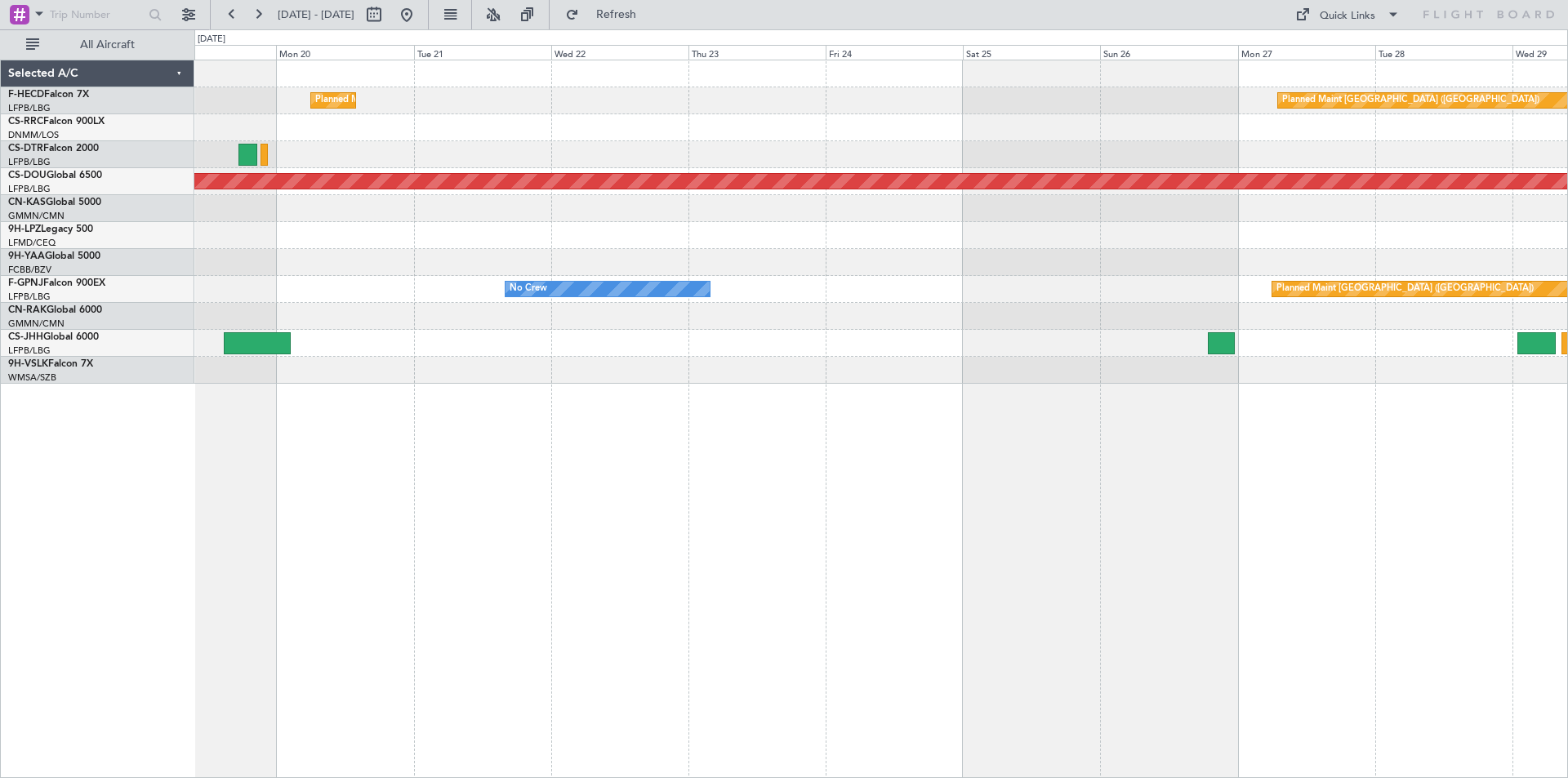
click at [1048, 274] on div "Planned Maint [GEOGRAPHIC_DATA] ([GEOGRAPHIC_DATA]) Planned Maint [GEOGRAPHIC_D…" at bounding box center [880, 222] width 1372 height 323
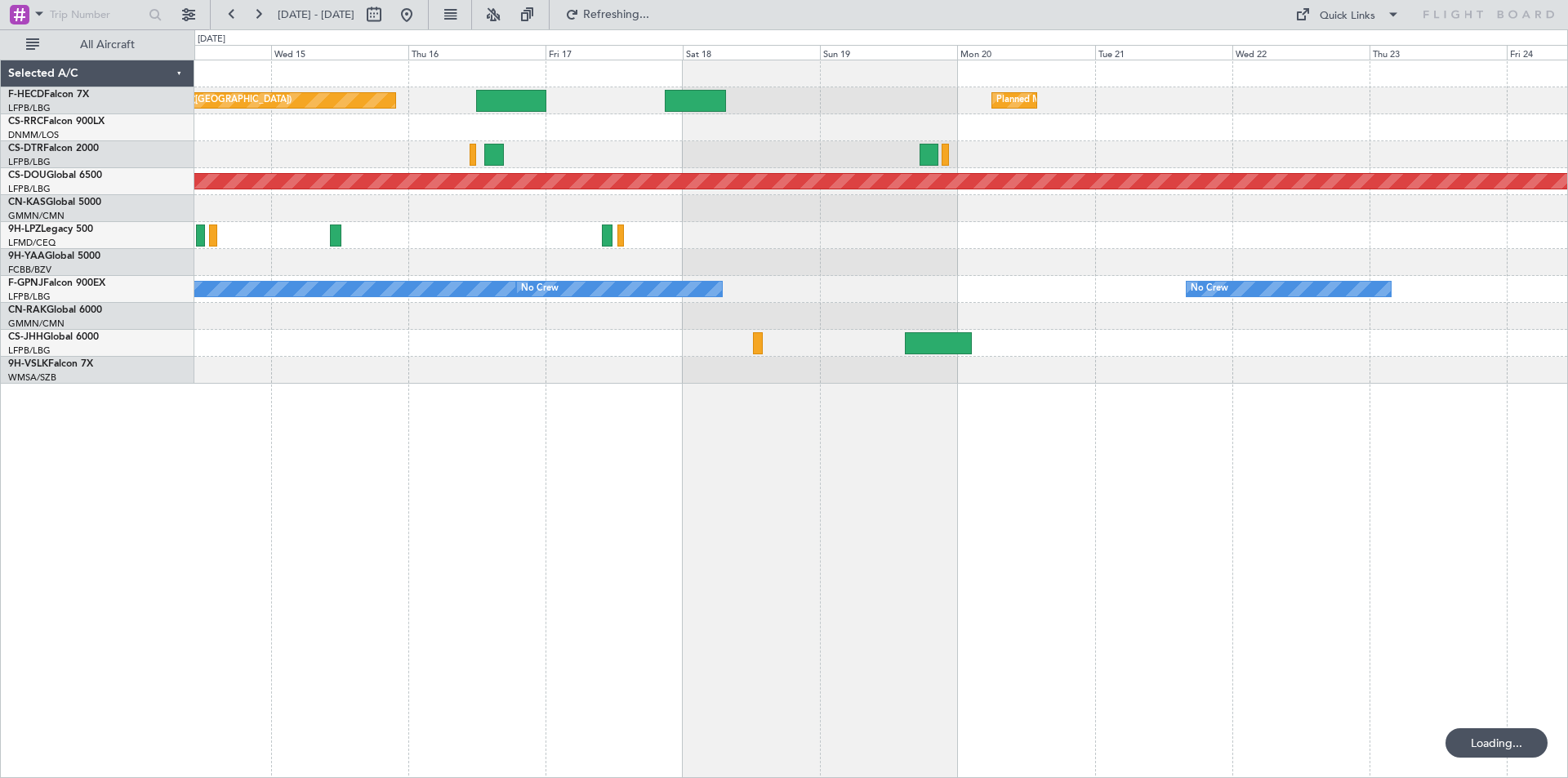
click at [1070, 386] on div "Planned Maint [GEOGRAPHIC_DATA] ([GEOGRAPHIC_DATA]) Planned Maint [GEOGRAPHIC_D…" at bounding box center [880, 418] width 1373 height 719
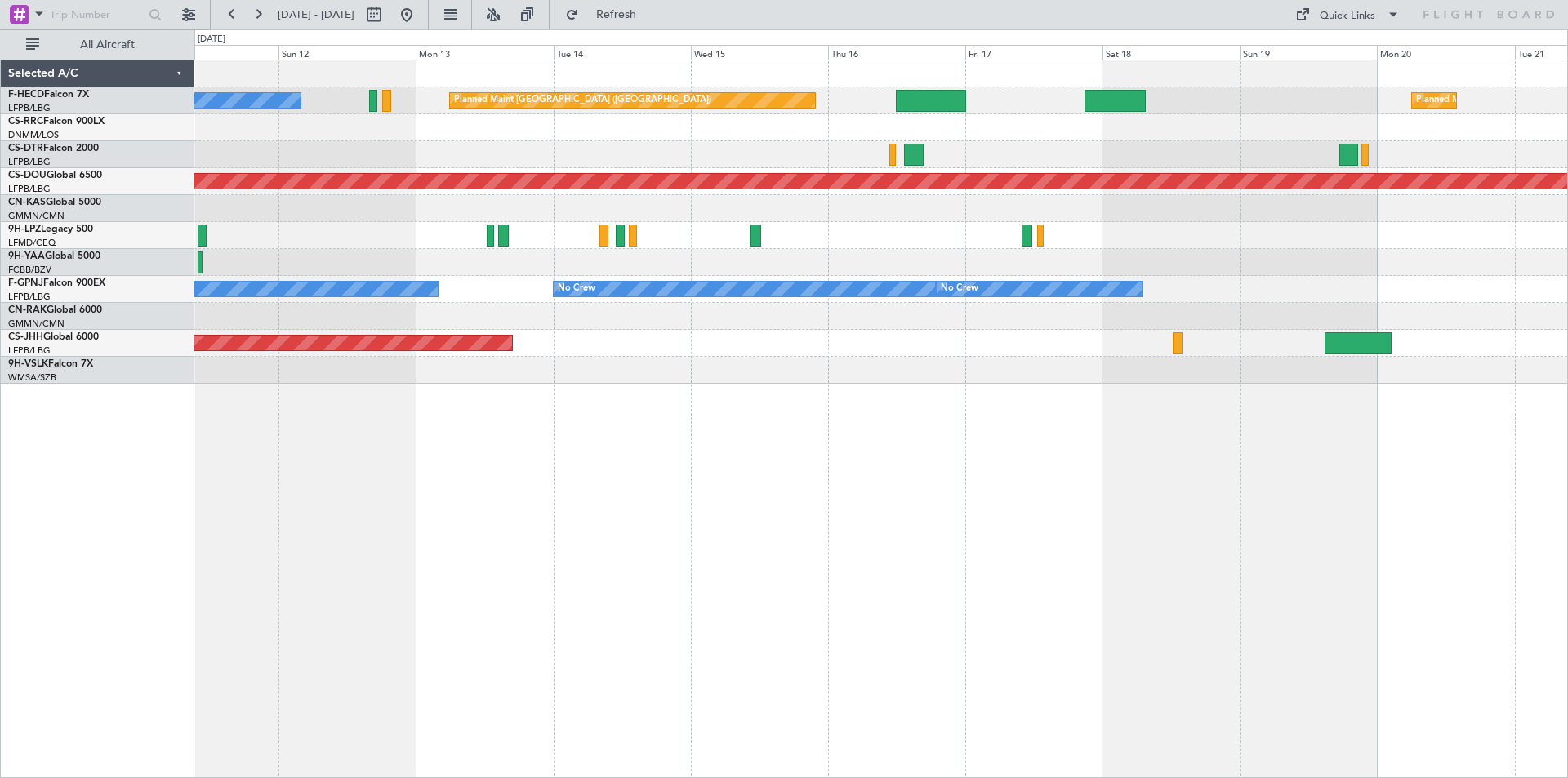
click at [1017, 310] on div "Planned Maint [GEOGRAPHIC_DATA] ([GEOGRAPHIC_DATA]) Planned Maint [GEOGRAPHIC_D…" at bounding box center [880, 222] width 1372 height 323
